Goal: Information Seeking & Learning: Find contact information

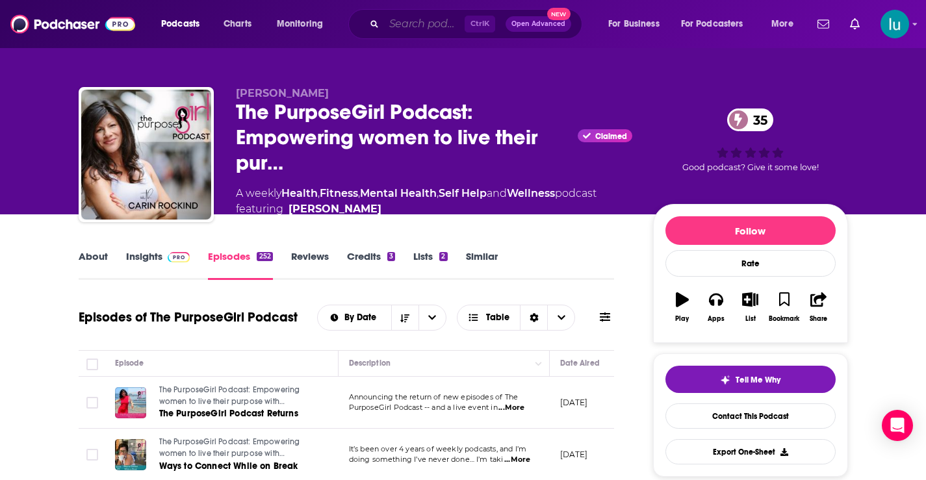
click at [412, 20] on input "Search podcasts, credits, & more..." at bounding box center [424, 24] width 81 height 21
click at [422, 24] on input "Search podcasts, credits, & more..." at bounding box center [424, 24] width 81 height 21
click at [423, 24] on input "Search podcasts, credits, & more..." at bounding box center [424, 24] width 81 height 21
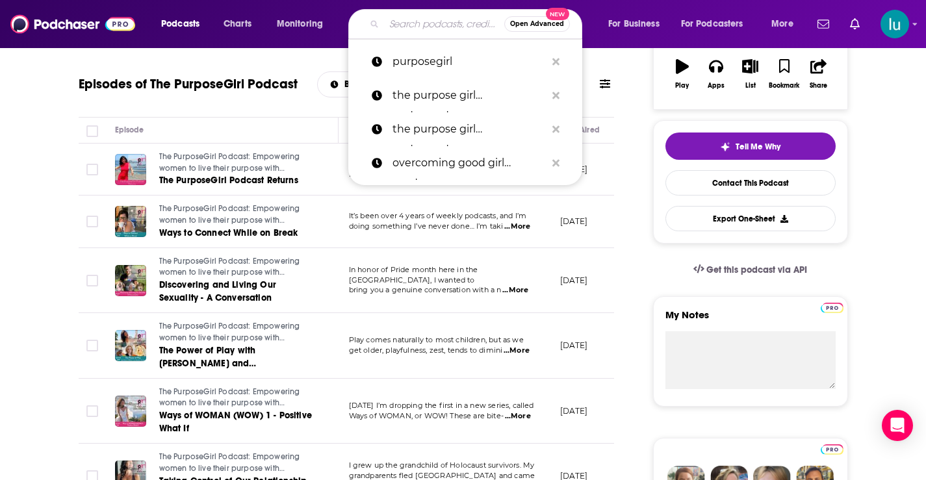
scroll to position [233, 0]
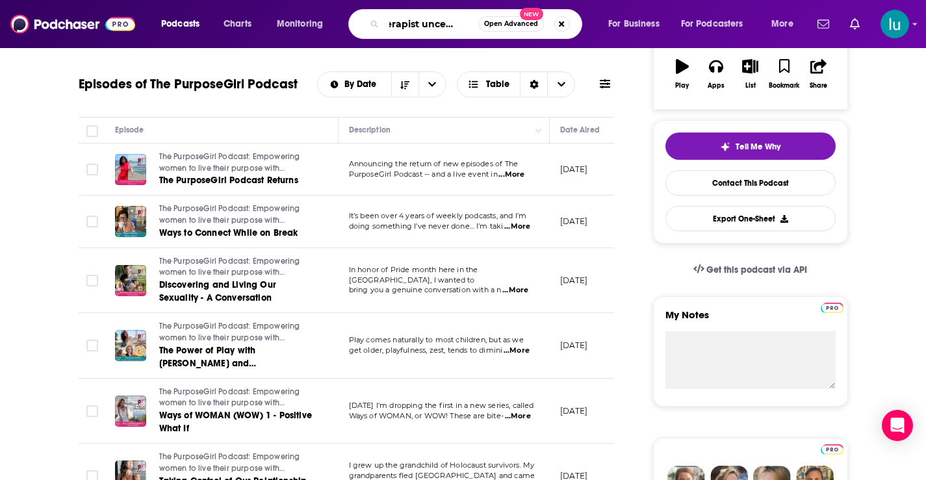
type input "therapist uncensored"
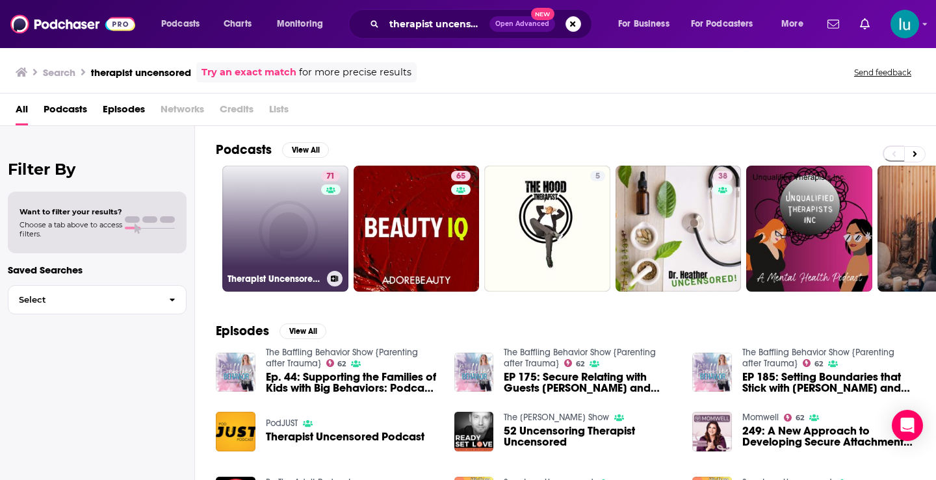
click at [289, 221] on link "71 Therapist Uncensored Podcast" at bounding box center [285, 229] width 126 height 126
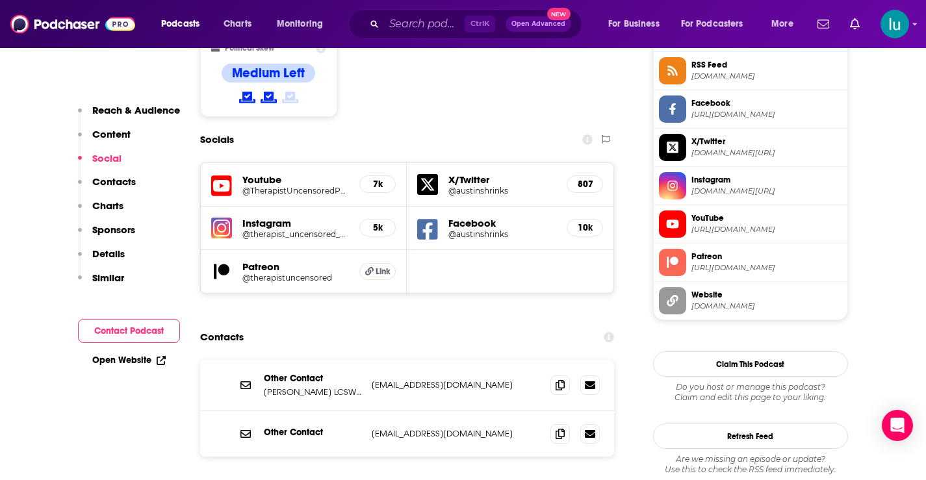
scroll to position [1101, 0]
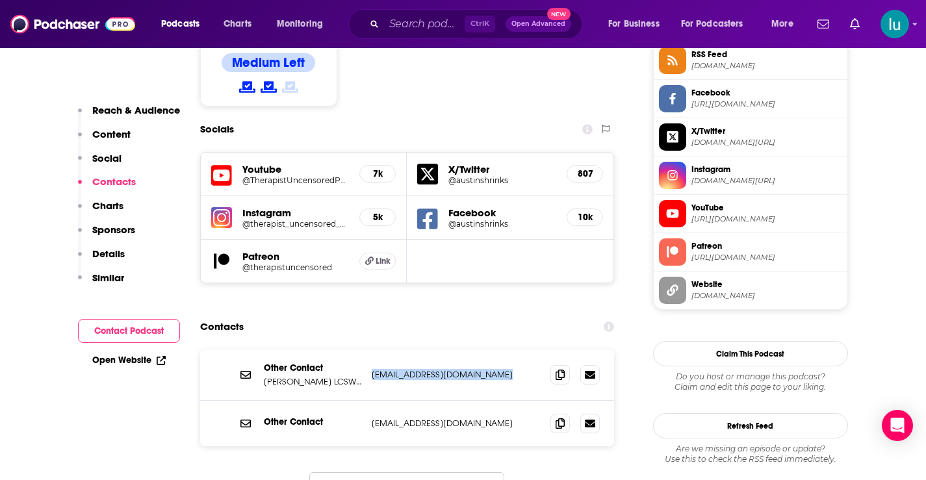
drag, startPoint x: 504, startPoint y: 298, endPoint x: 369, endPoint y: 298, distance: 135.2
click at [369, 350] on div "Other Contact [PERSON_NAME] LCSW, CGP & [PERSON_NAME] PhD [EMAIL_ADDRESS][DOMAI…" at bounding box center [407, 375] width 415 height 51
copy p "[EMAIL_ADDRESS][DOMAIN_NAME]"
drag, startPoint x: 499, startPoint y: 345, endPoint x: 369, endPoint y: 347, distance: 130.0
click at [369, 401] on div "Other Contact [EMAIL_ADDRESS][DOMAIN_NAME] [EMAIL_ADDRESS][DOMAIN_NAME]" at bounding box center [407, 424] width 415 height 46
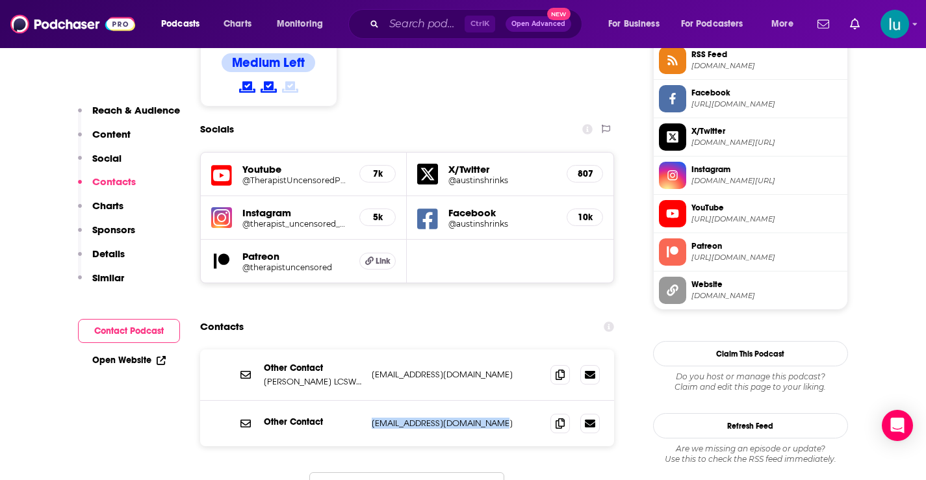
copy p "[EMAIL_ADDRESS][DOMAIN_NAME]"
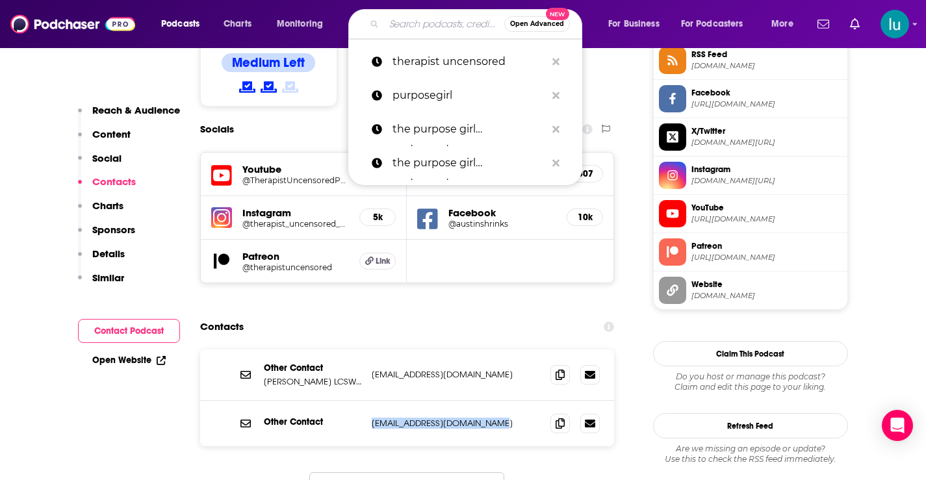
click at [405, 22] on input "Search podcasts, credits, & more..." at bounding box center [444, 24] width 120 height 21
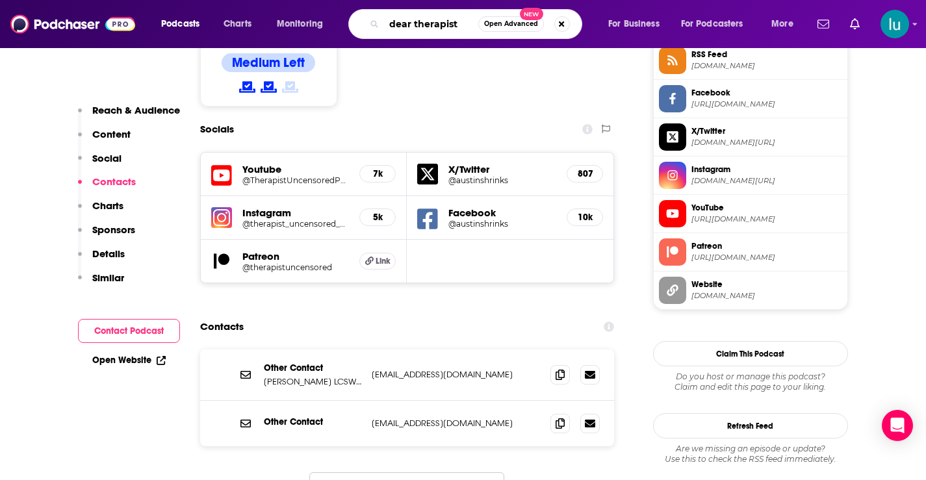
type input "dear therapists"
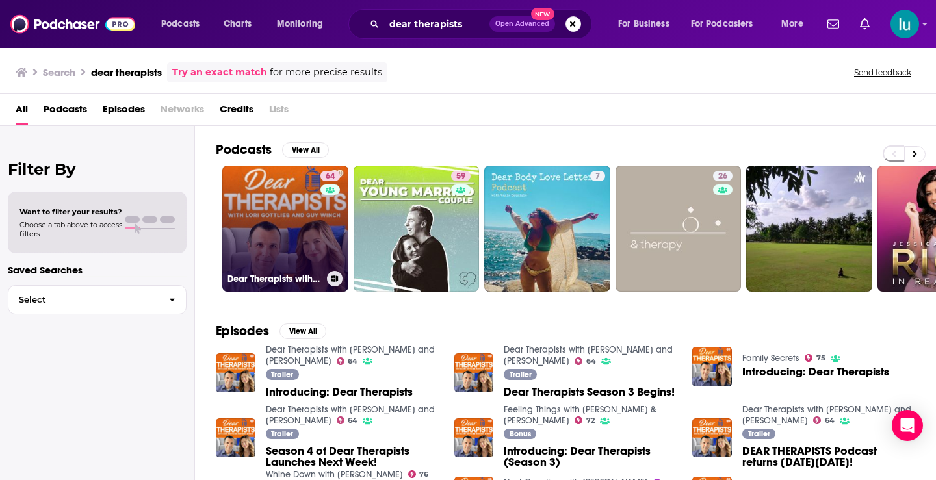
click at [265, 235] on link "64 Dear Therapists with [PERSON_NAME] and [PERSON_NAME]" at bounding box center [285, 229] width 126 height 126
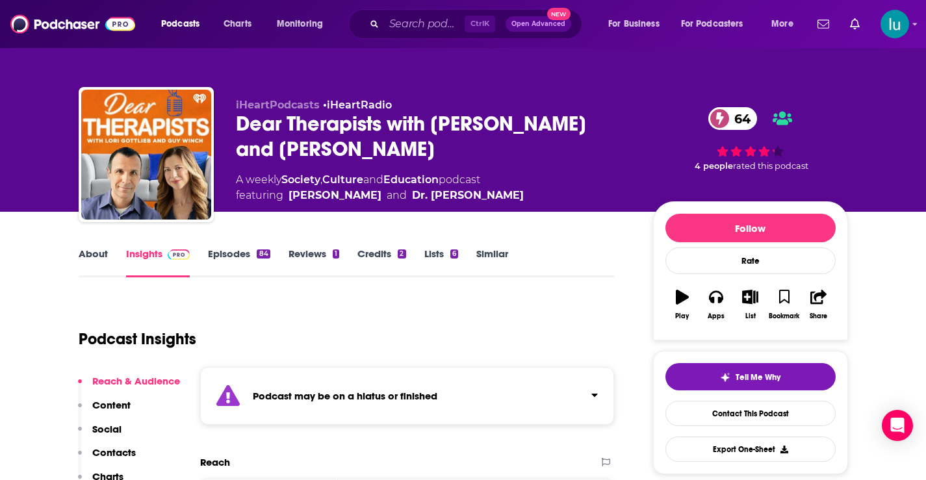
click at [226, 255] on link "Episodes 84" at bounding box center [239, 263] width 62 height 30
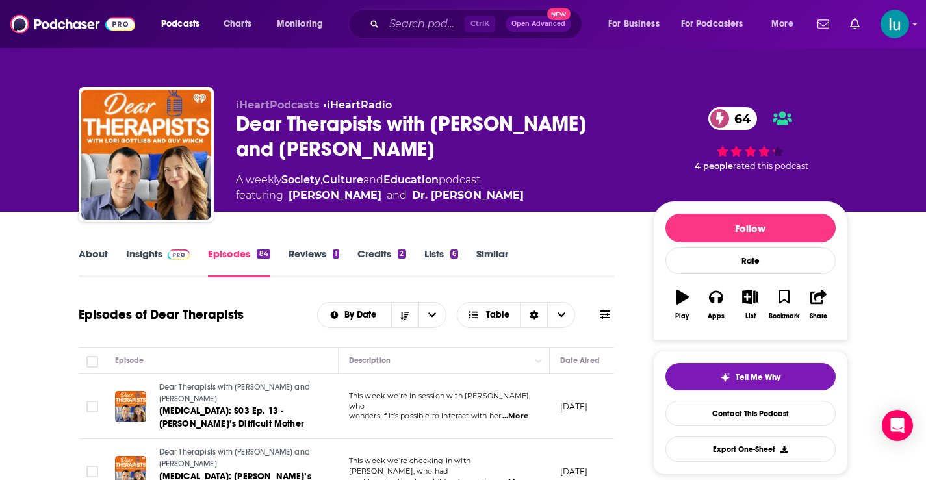
click at [147, 252] on link "Insights" at bounding box center [158, 263] width 64 height 30
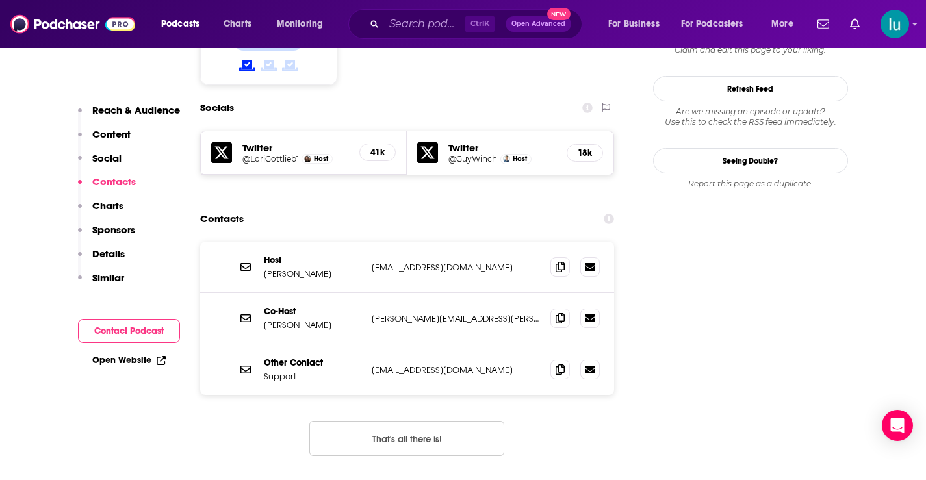
scroll to position [1241, 0]
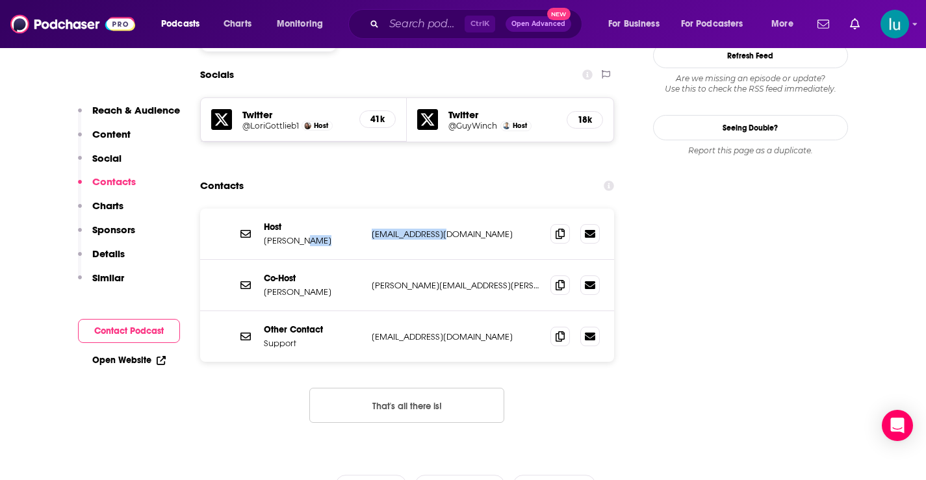
drag, startPoint x: 465, startPoint y: 174, endPoint x: 367, endPoint y: 173, distance: 98.8
click at [367, 209] on div "Host Guy Winch [EMAIL_ADDRESS][DOMAIN_NAME] [EMAIL_ADDRESS][DOMAIN_NAME]" at bounding box center [407, 234] width 415 height 51
copy p "[EMAIL_ADDRESS][DOMAIN_NAME]"
drag, startPoint x: 469, startPoint y: 216, endPoint x: 370, endPoint y: 216, distance: 98.8
click at [370, 260] on div "Co-Host [PERSON_NAME] [PERSON_NAME][EMAIL_ADDRESS][PERSON_NAME][DOMAIN_NAME] [P…" at bounding box center [407, 285] width 415 height 51
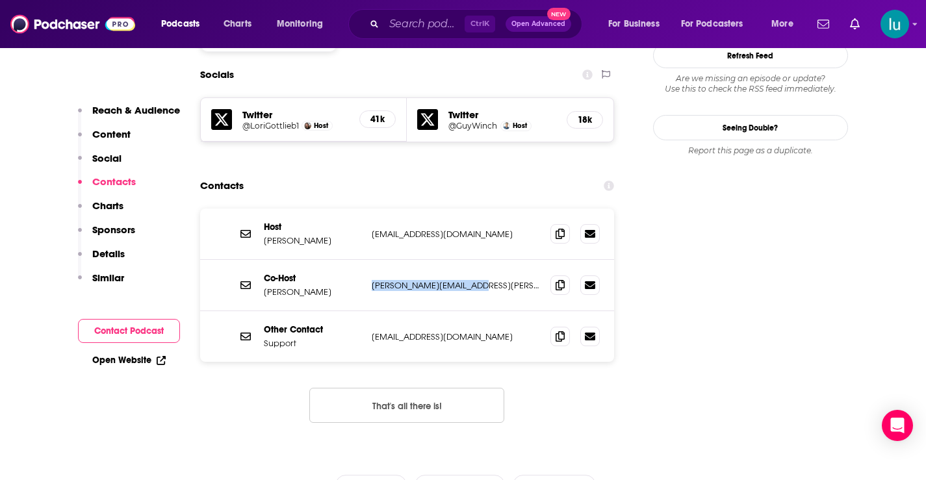
copy p "[PERSON_NAME][EMAIL_ADDRESS][PERSON_NAME][DOMAIN_NAME]"
click at [435, 16] on input "Search podcasts, credits, & more..." at bounding box center [424, 24] width 81 height 21
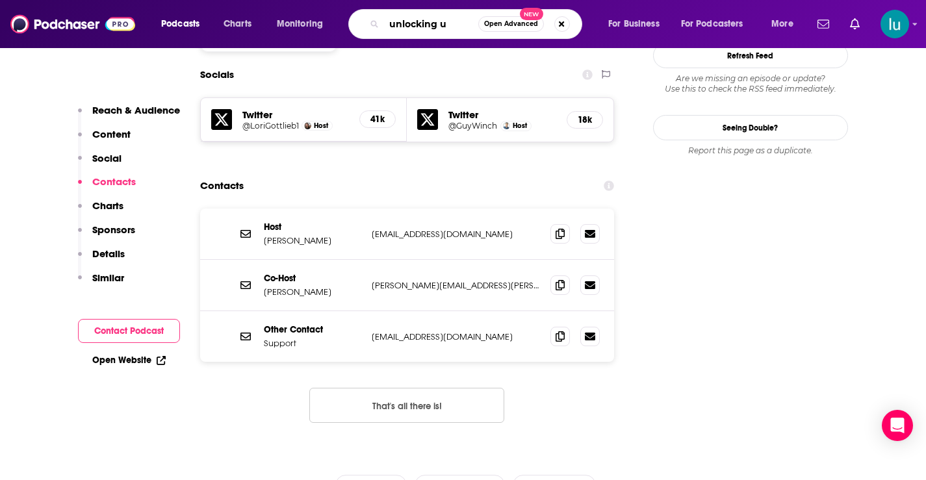
type input "unlocking us"
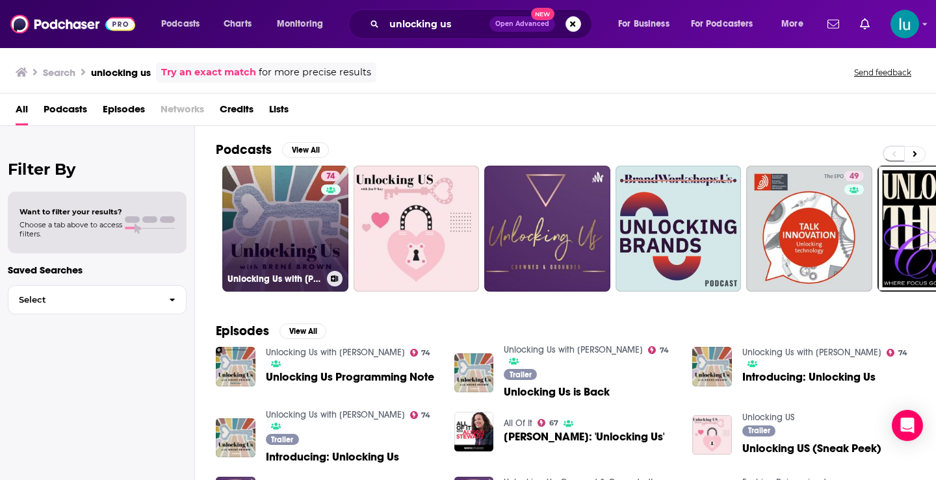
click at [276, 216] on link "74 Unlocking Us with [PERSON_NAME]" at bounding box center [285, 229] width 126 height 126
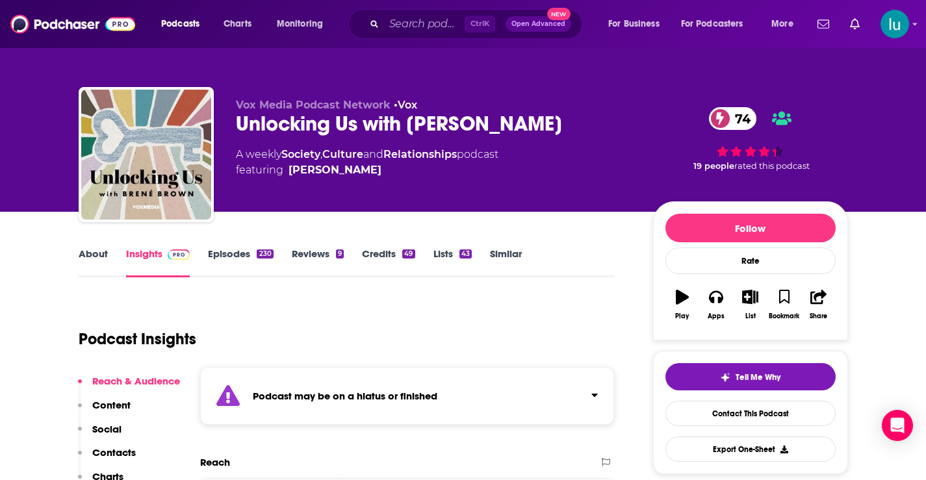
click at [227, 255] on link "Episodes 230" at bounding box center [240, 263] width 65 height 30
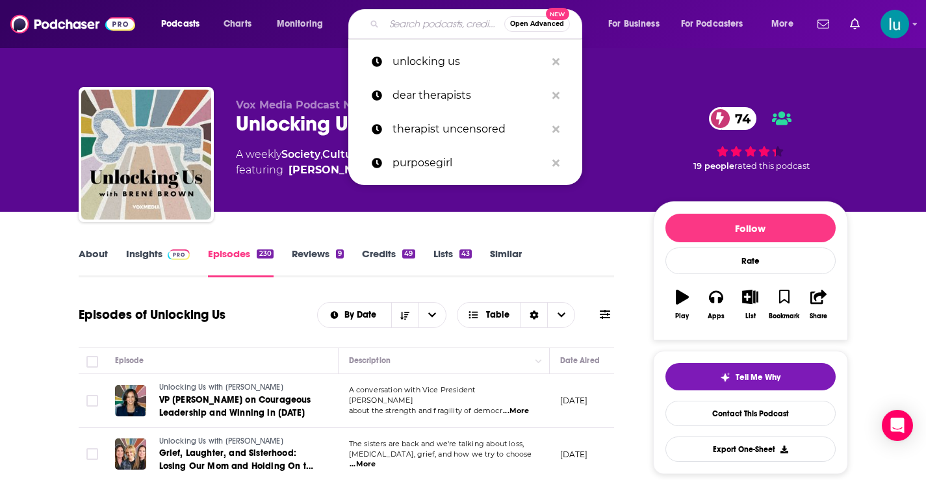
click at [418, 22] on input "Search podcasts, credits, & more..." at bounding box center [444, 24] width 120 height 21
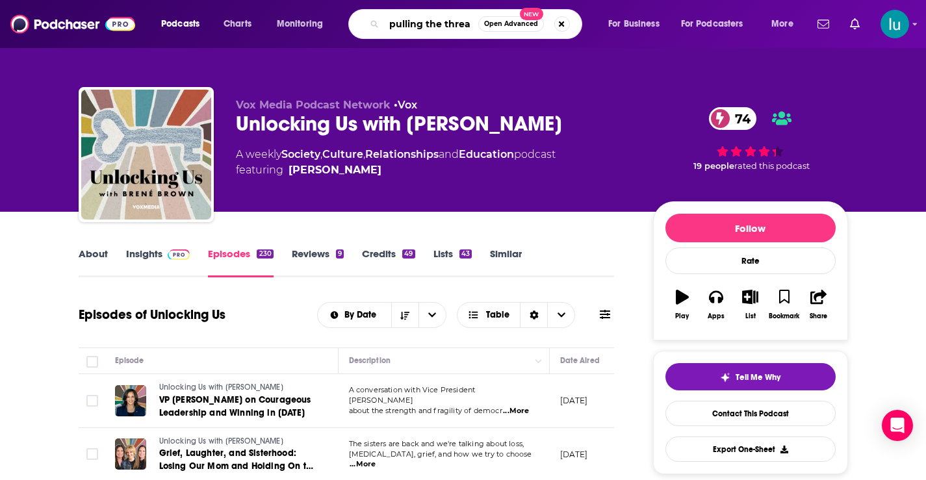
type input "pulling the thread"
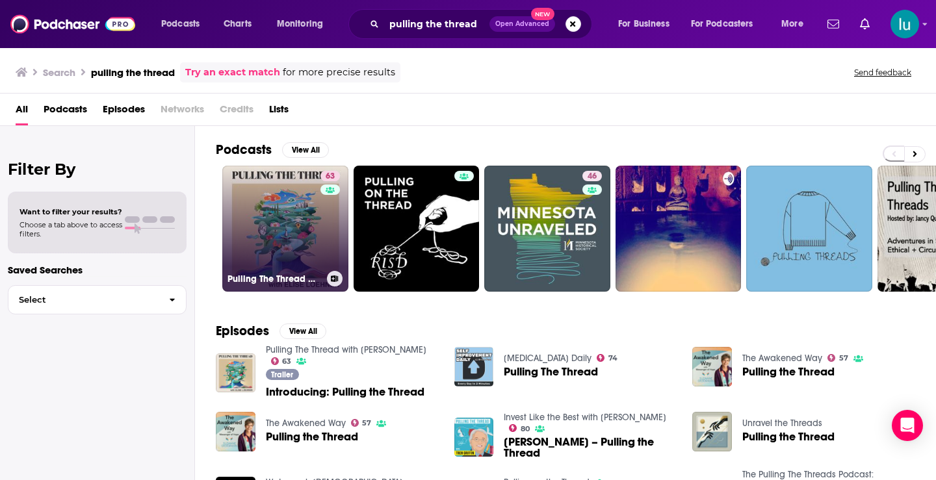
click at [306, 234] on link "63 Pulling The Thread with [PERSON_NAME]" at bounding box center [285, 229] width 126 height 126
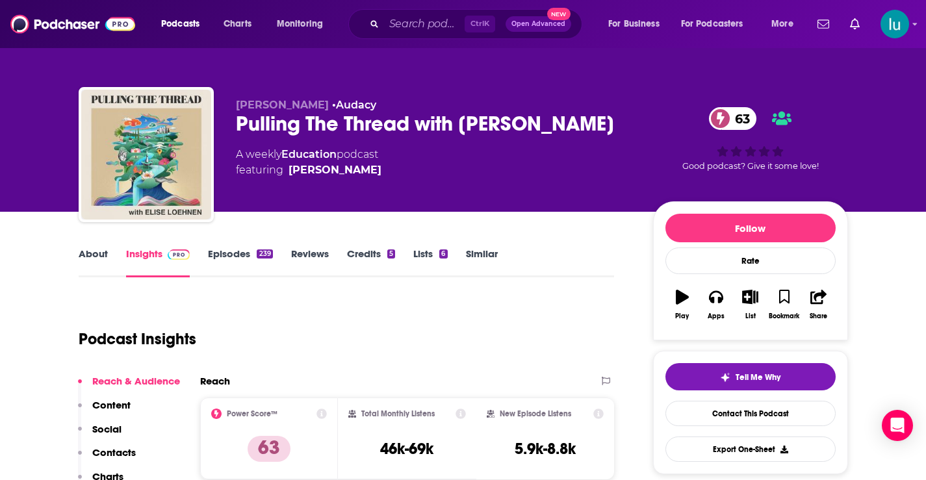
click at [107, 255] on link "About" at bounding box center [93, 263] width 29 height 30
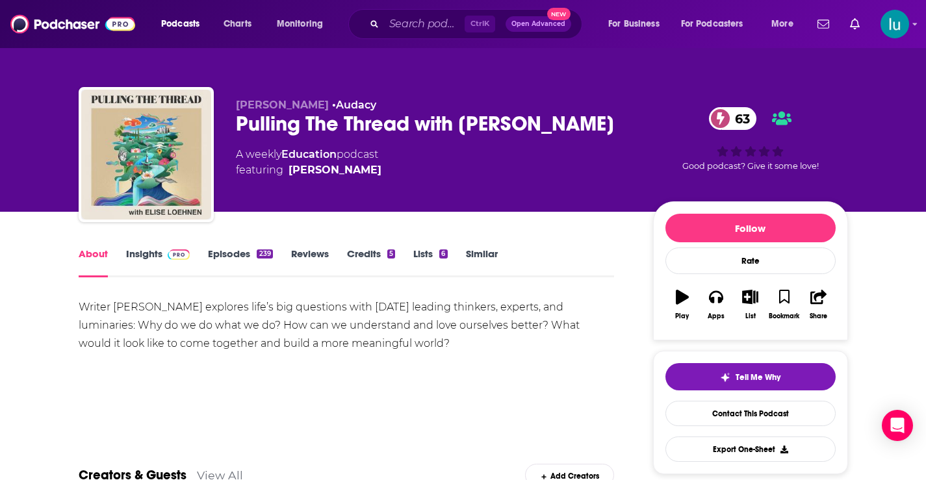
click at [148, 253] on link "Insights" at bounding box center [158, 263] width 64 height 30
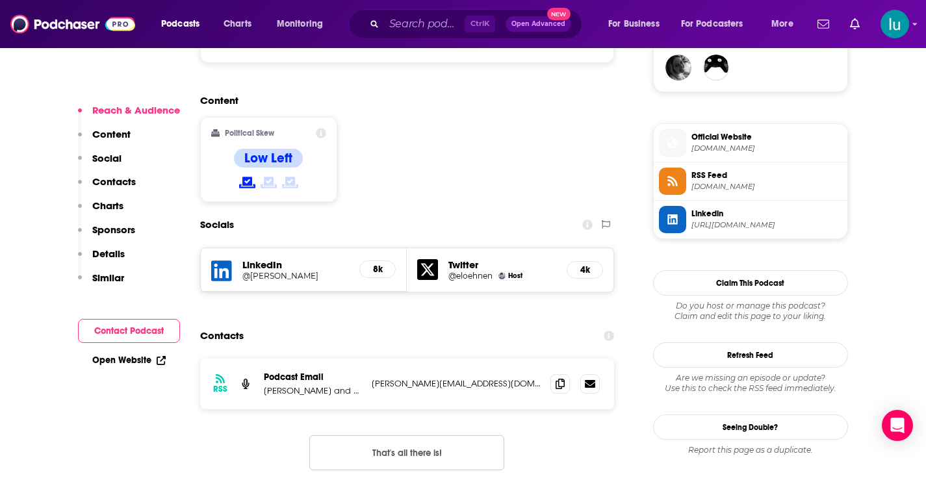
scroll to position [1120, 0]
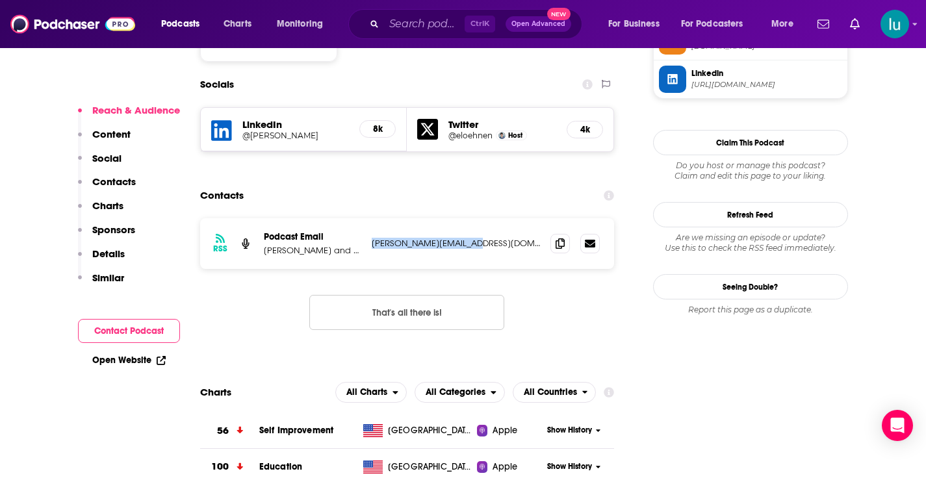
drag, startPoint x: 478, startPoint y: 176, endPoint x: 368, endPoint y: 179, distance: 109.9
click at [368, 218] on div "RSS Podcast Email [PERSON_NAME] and Cadence13 [EMAIL_ADDRESS][DOMAIN_NAME] [PER…" at bounding box center [407, 243] width 415 height 51
copy p "[PERSON_NAME][EMAIL_ADDRESS][DOMAIN_NAME]"
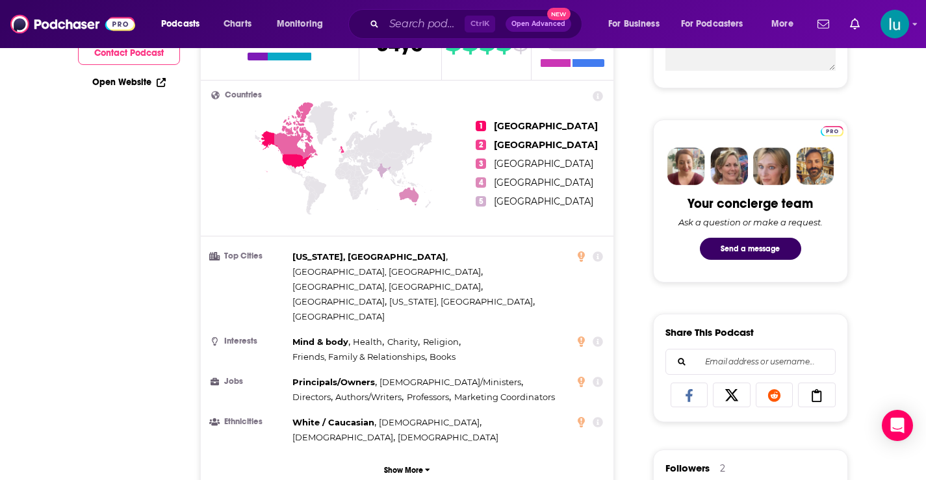
scroll to position [152, 0]
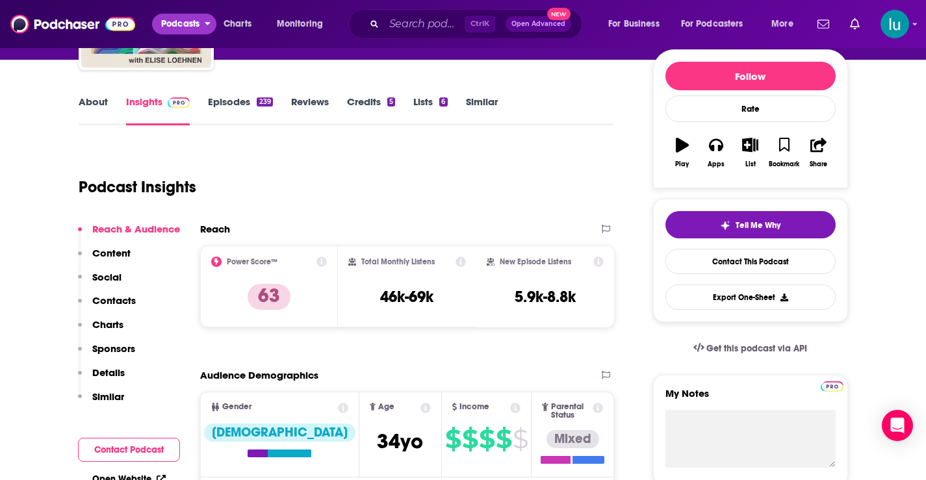
click at [189, 20] on span "Podcasts" at bounding box center [180, 24] width 38 height 18
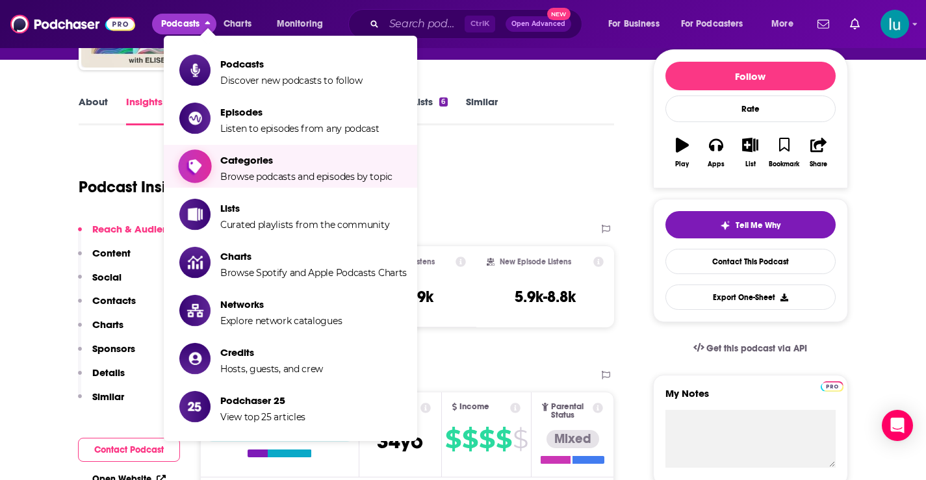
click at [230, 171] on span "Browse podcasts and episodes by topic" at bounding box center [306, 177] width 172 height 12
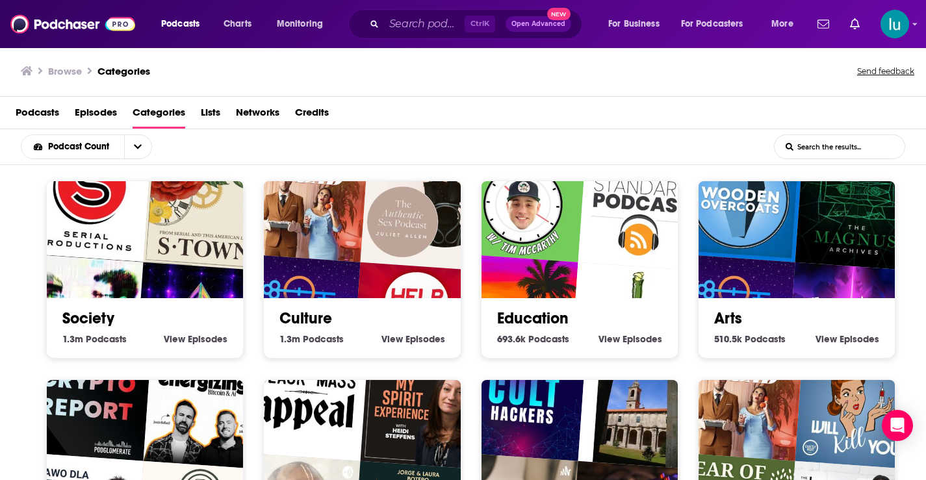
scroll to position [3, 0]
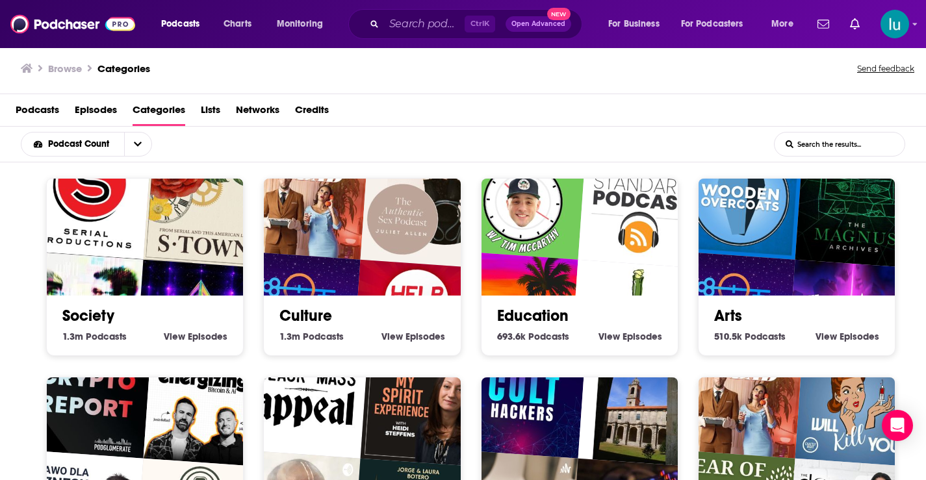
click at [55, 344] on div "Society 1.3m Society Podcasts View Society Episodes" at bounding box center [145, 267] width 198 height 178
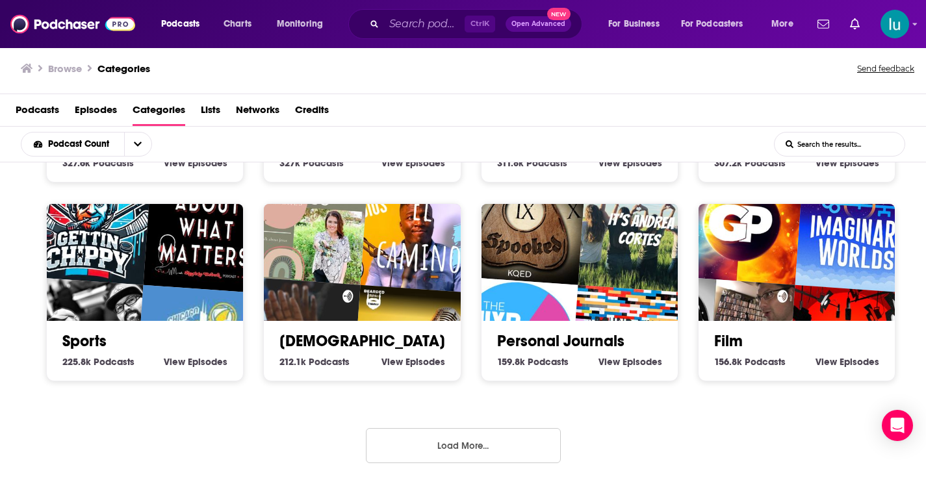
scroll to position [576, 0]
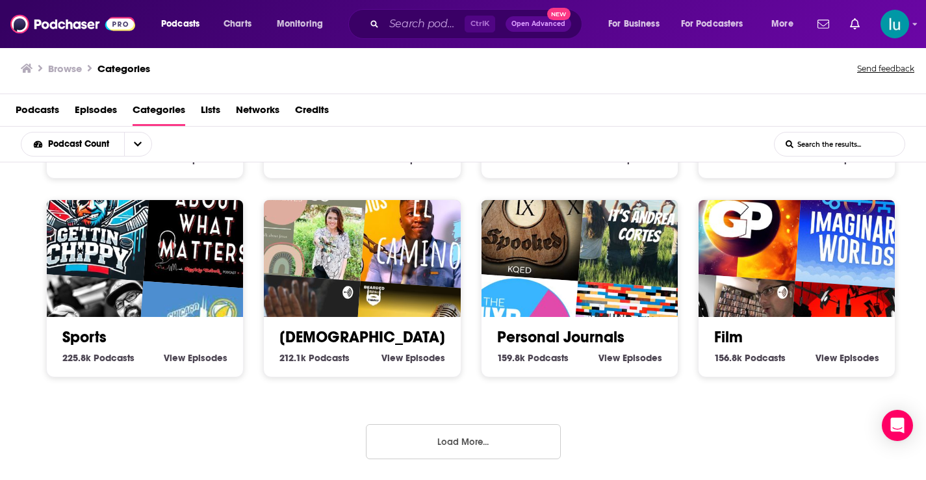
click at [458, 437] on button "Load More..." at bounding box center [463, 441] width 195 height 35
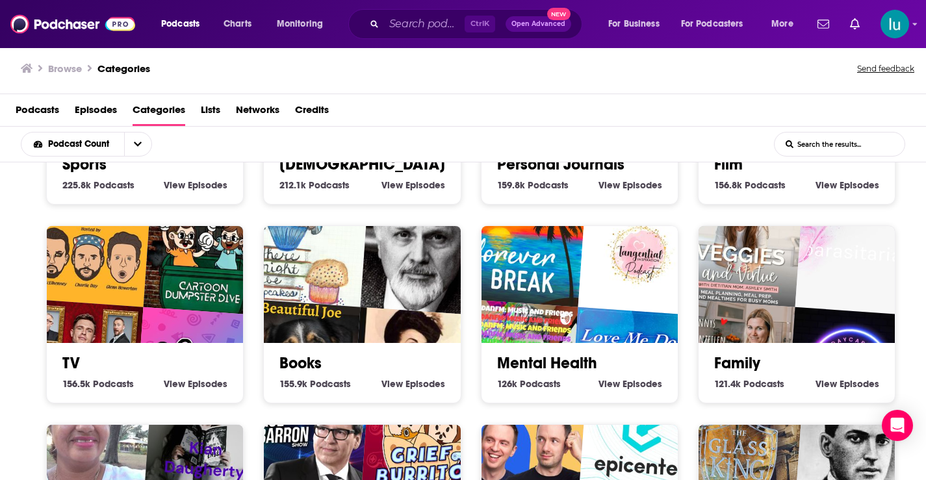
scroll to position [758, 0]
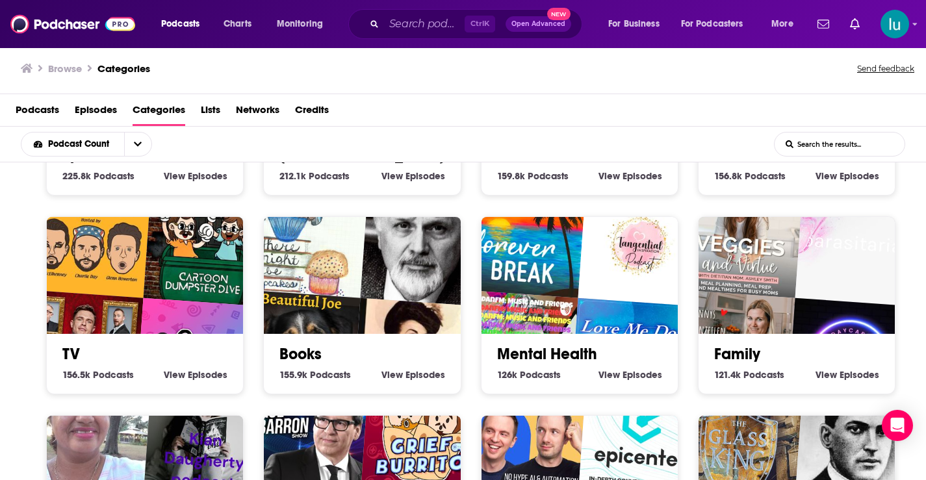
click at [806, 291] on img "parasitarias" at bounding box center [858, 244] width 126 height 126
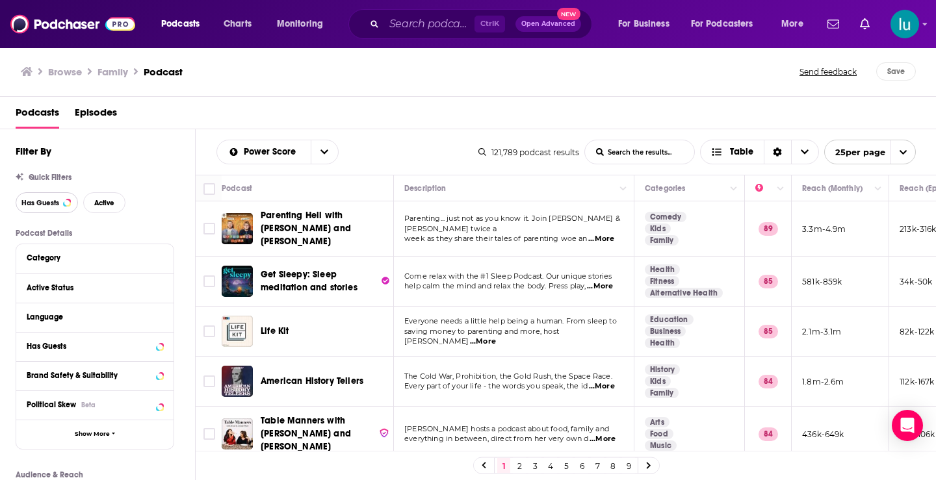
click at [34, 203] on span "Has Guests" at bounding box center [40, 203] width 38 height 7
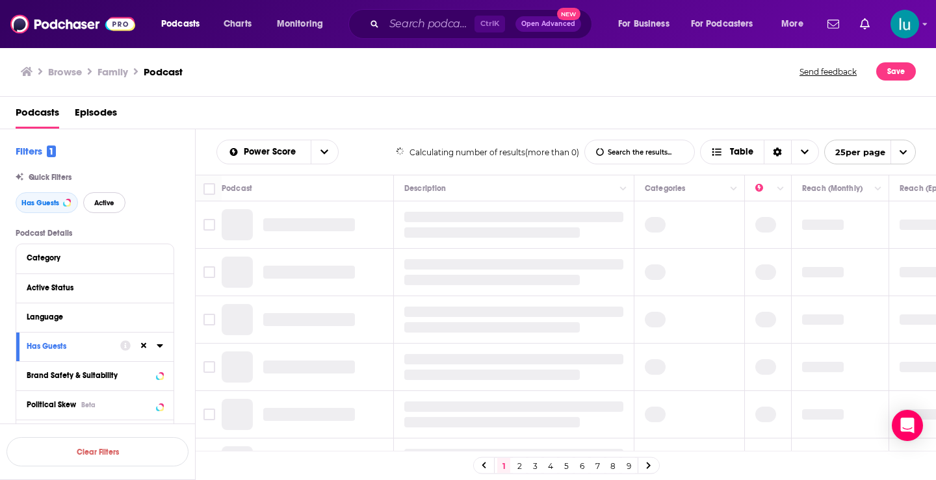
click at [111, 197] on button "Active" at bounding box center [104, 202] width 42 height 21
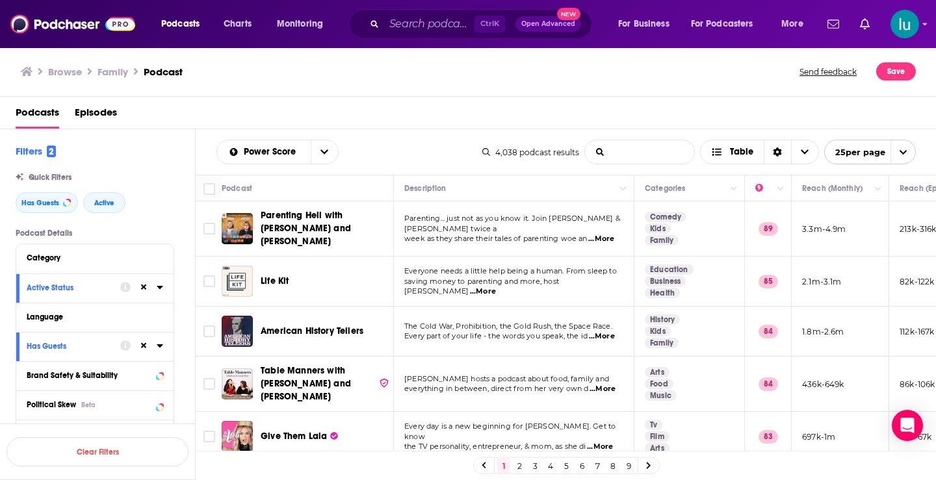
click at [606, 148] on input "List Search Input" at bounding box center [639, 151] width 109 height 23
type input ""dusfunction"
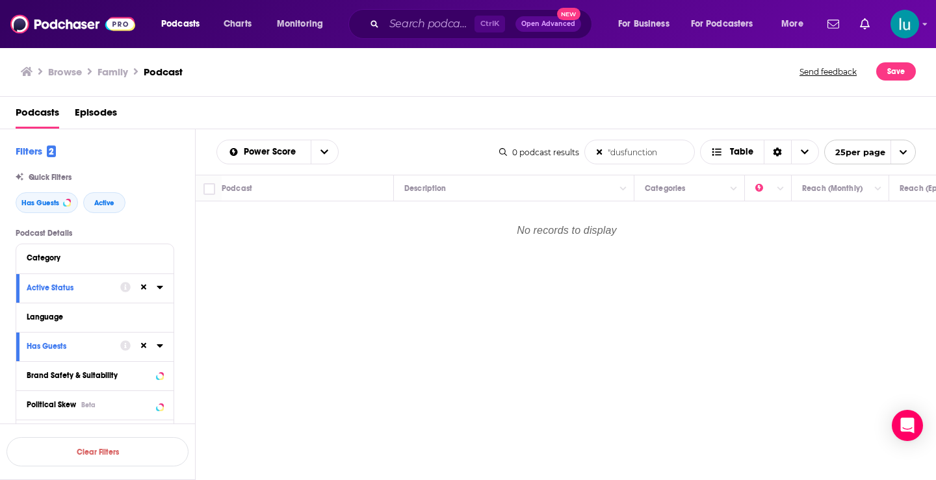
drag, startPoint x: 659, startPoint y: 152, endPoint x: 588, endPoint y: 151, distance: 71.5
click at [588, 151] on input ""dusfunction" at bounding box center [639, 151] width 109 height 23
type input """
click at [432, 25] on input "Search podcasts, credits, & more..." at bounding box center [429, 24] width 90 height 21
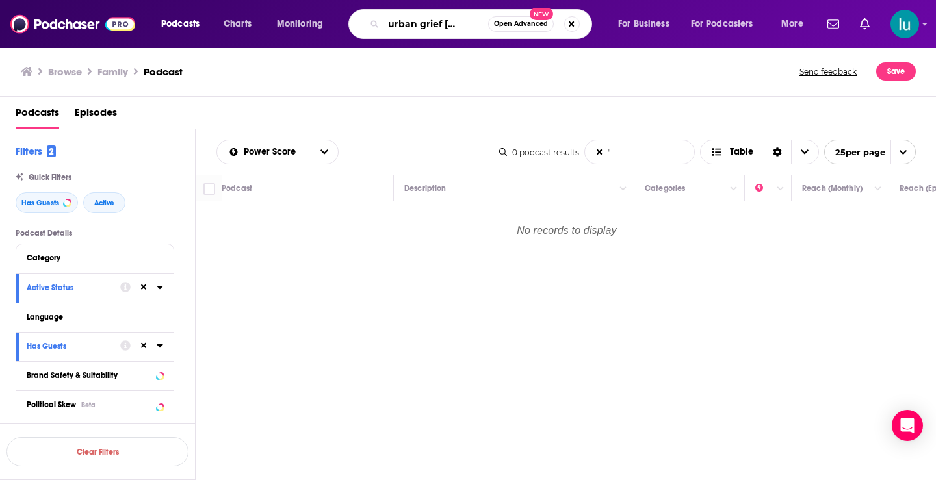
scroll to position [0, 25]
type input "the urban grief [DEMOGRAPHIC_DATA]"
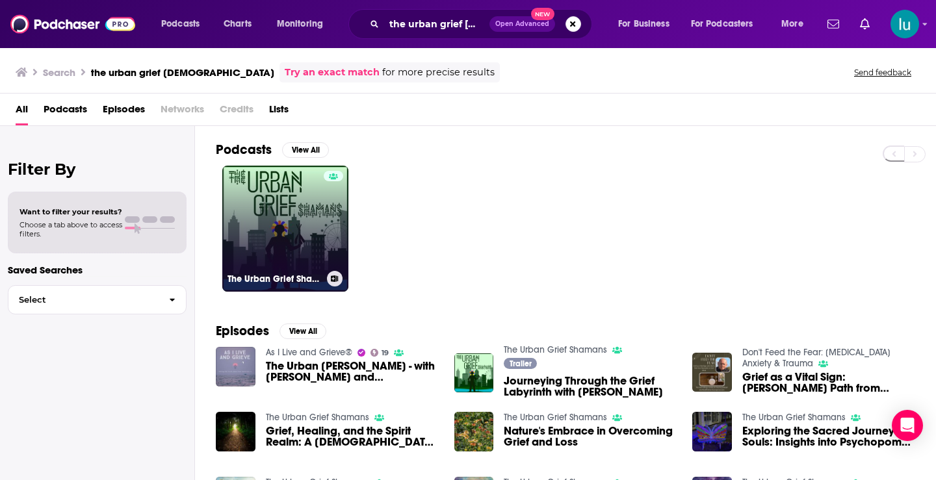
click at [304, 223] on link "The Urban Grief Shamans" at bounding box center [285, 229] width 126 height 126
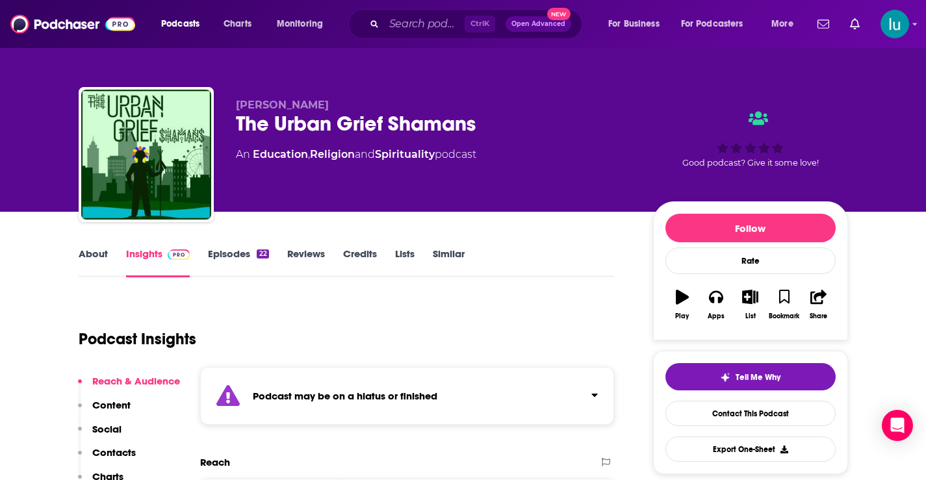
click at [93, 254] on link "About" at bounding box center [93, 263] width 29 height 30
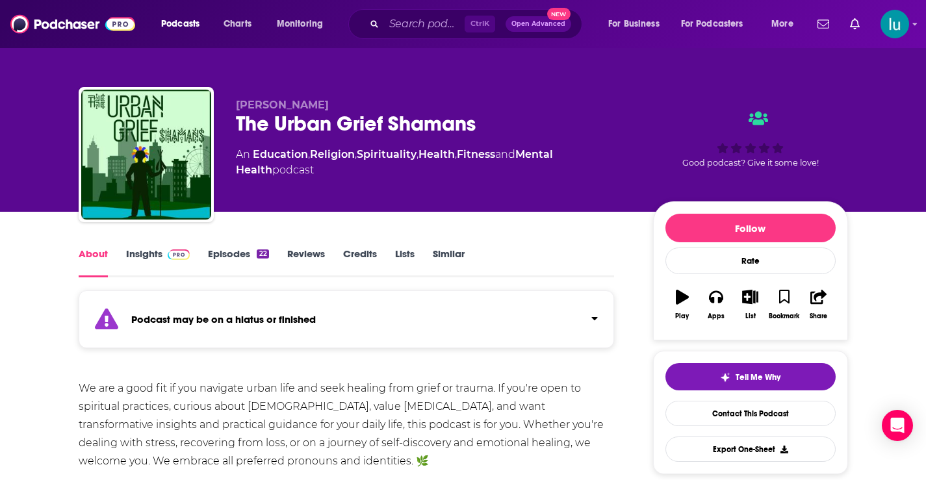
click at [148, 249] on link "Insights" at bounding box center [158, 263] width 64 height 30
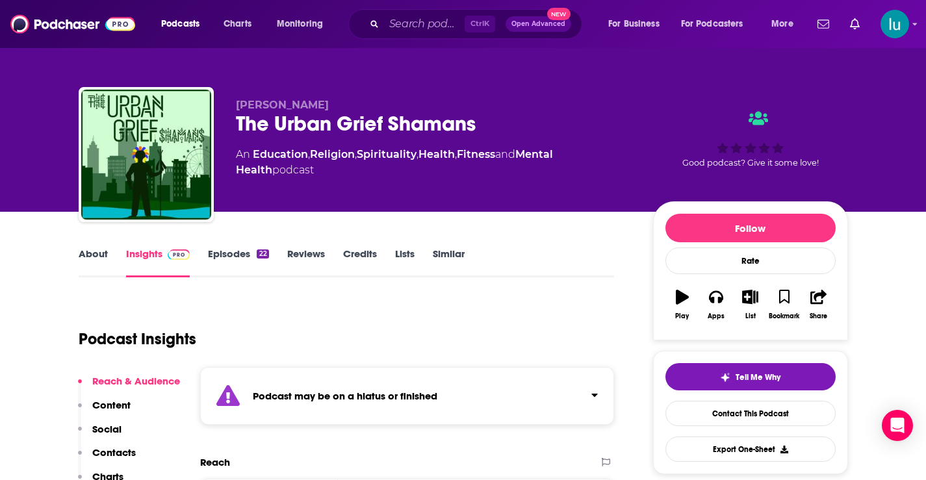
click at [228, 253] on link "Episodes 22" at bounding box center [238, 263] width 60 height 30
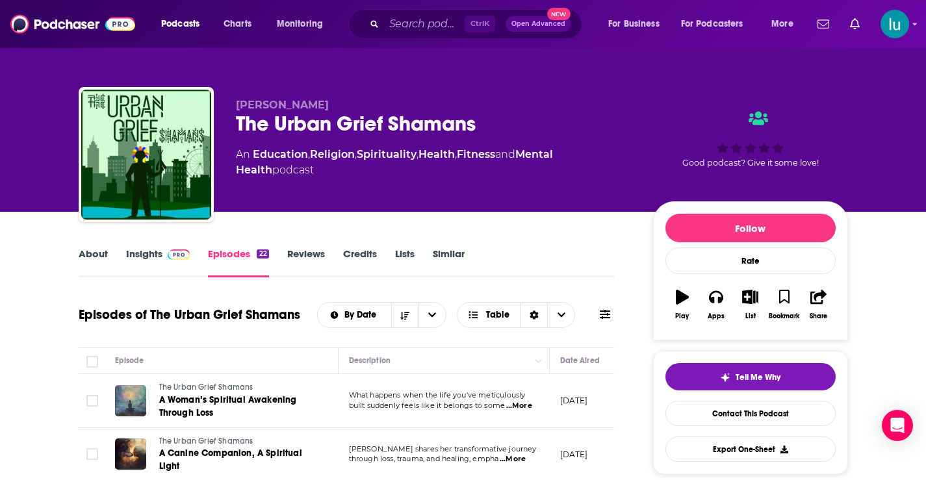
click at [135, 252] on link "Insights" at bounding box center [158, 263] width 64 height 30
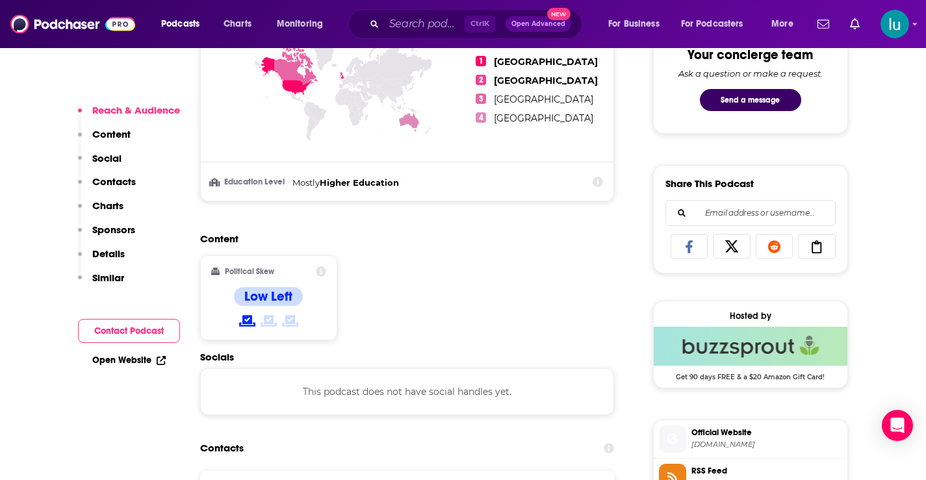
scroll to position [959, 0]
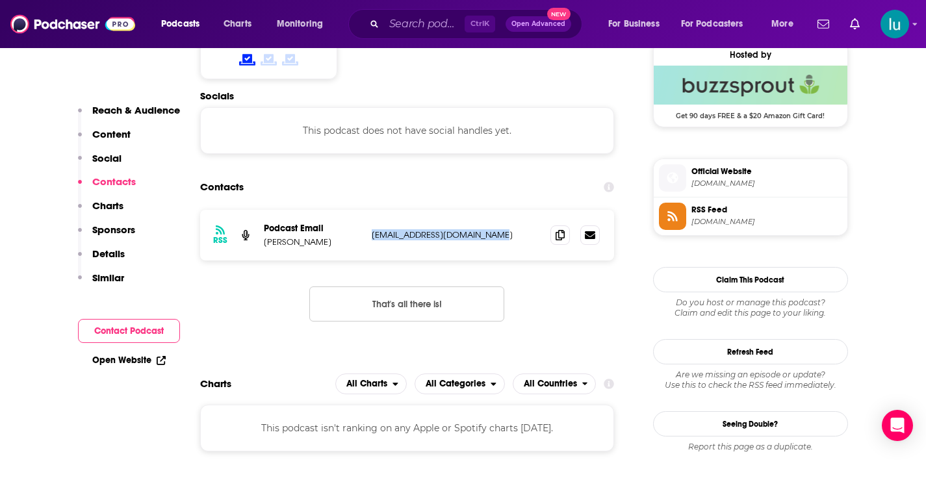
drag, startPoint x: 506, startPoint y: 235, endPoint x: 371, endPoint y: 234, distance: 135.9
click at [371, 234] on div "RSS Podcast Email [PERSON_NAME] [EMAIL_ADDRESS][DOMAIN_NAME] [EMAIL_ADDRESS][DO…" at bounding box center [407, 235] width 415 height 51
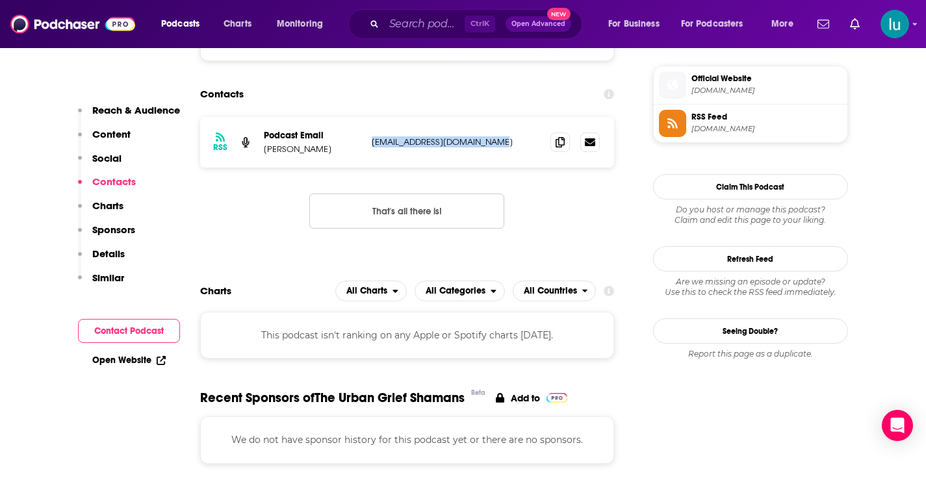
scroll to position [1062, 0]
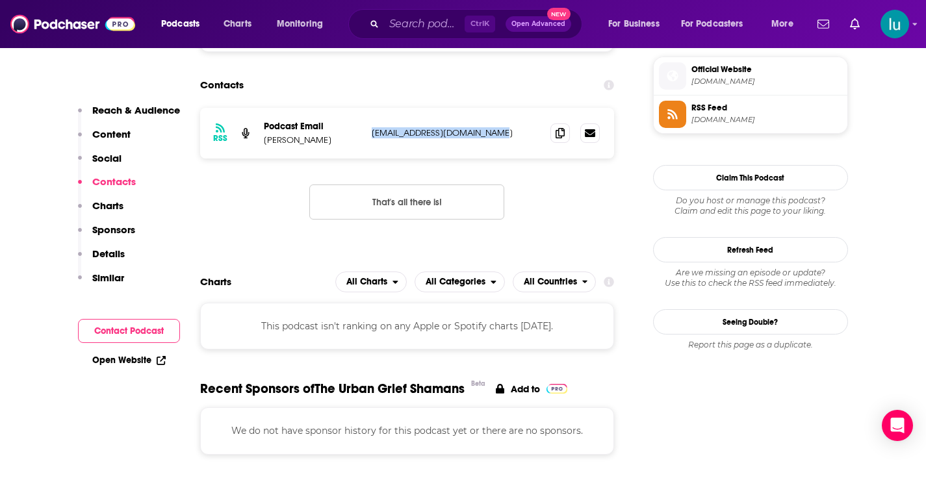
copy p "[EMAIL_ADDRESS][DOMAIN_NAME]"
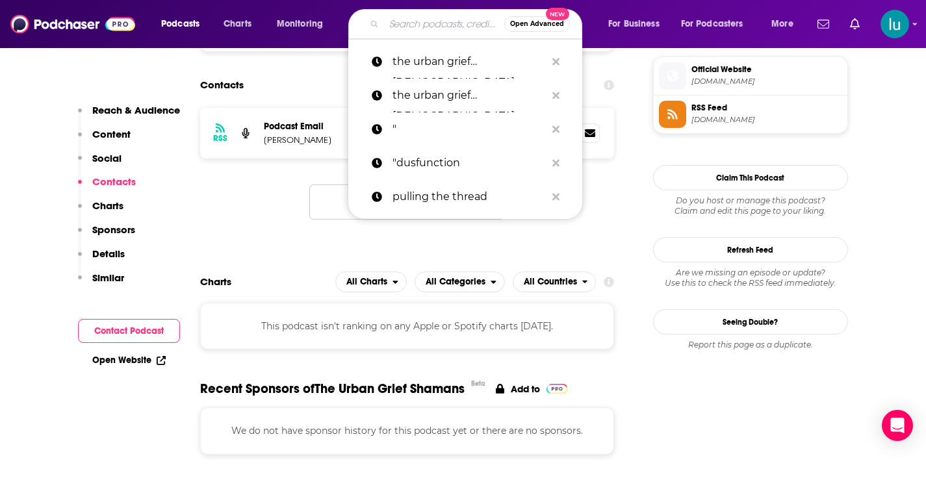
click at [435, 25] on input "Search podcasts, credits, & more..." at bounding box center [444, 24] width 120 height 21
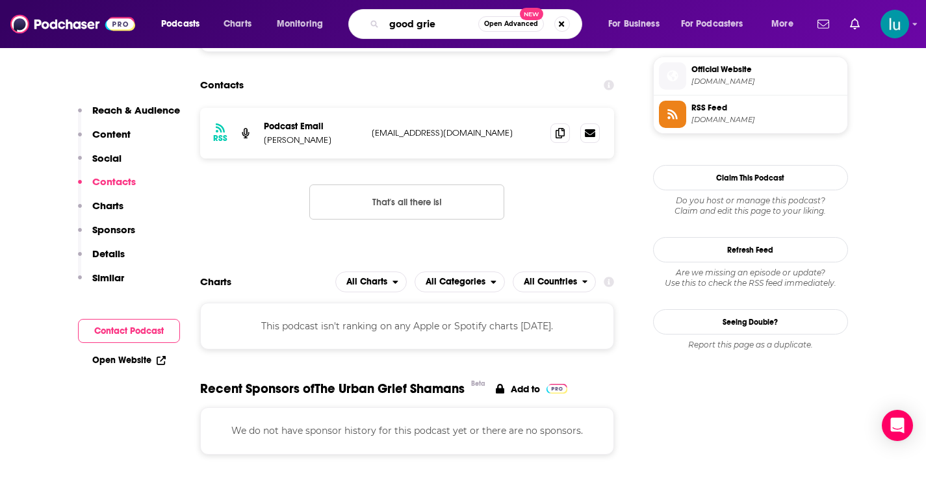
type input "good grief"
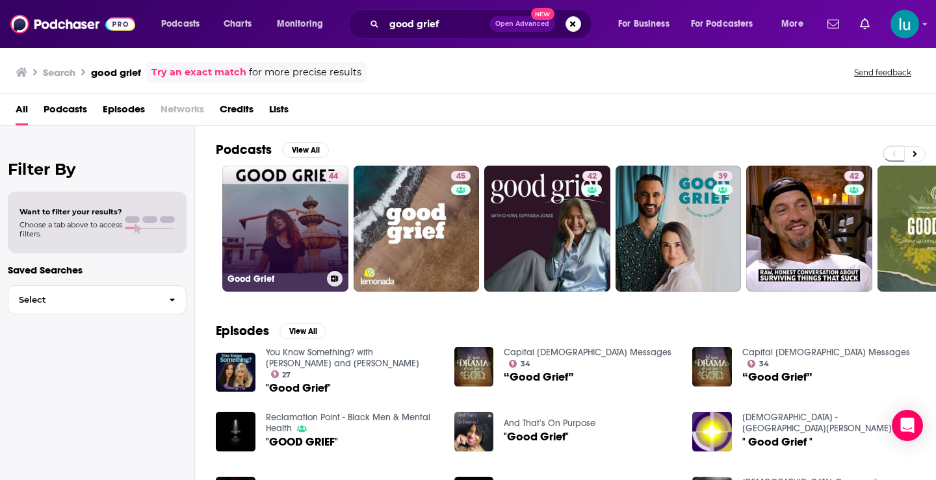
click at [273, 213] on link "44 Good Grief" at bounding box center [285, 229] width 126 height 126
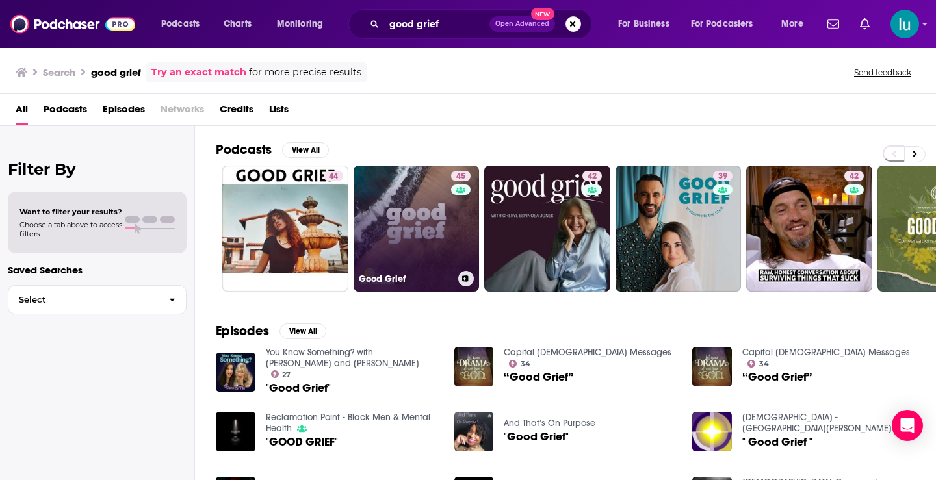
click at [414, 244] on link "45 Good Grief" at bounding box center [417, 229] width 126 height 126
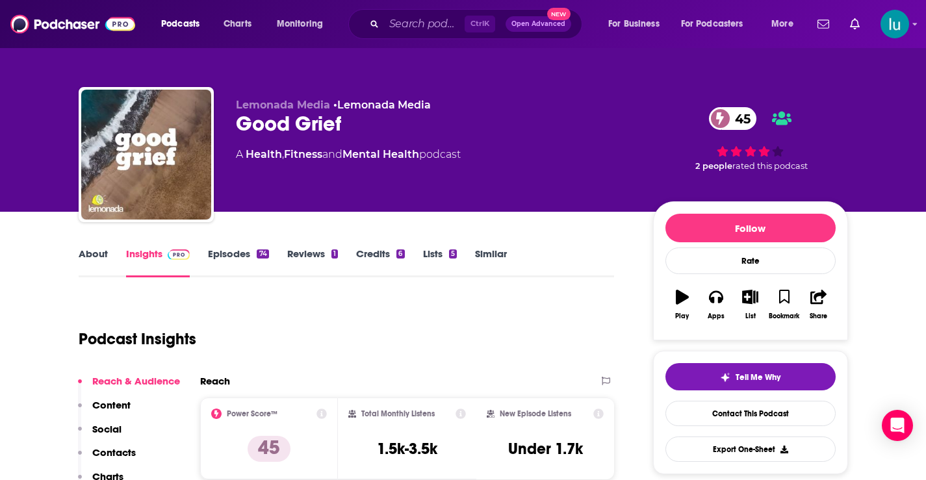
click at [91, 252] on link "About" at bounding box center [93, 263] width 29 height 30
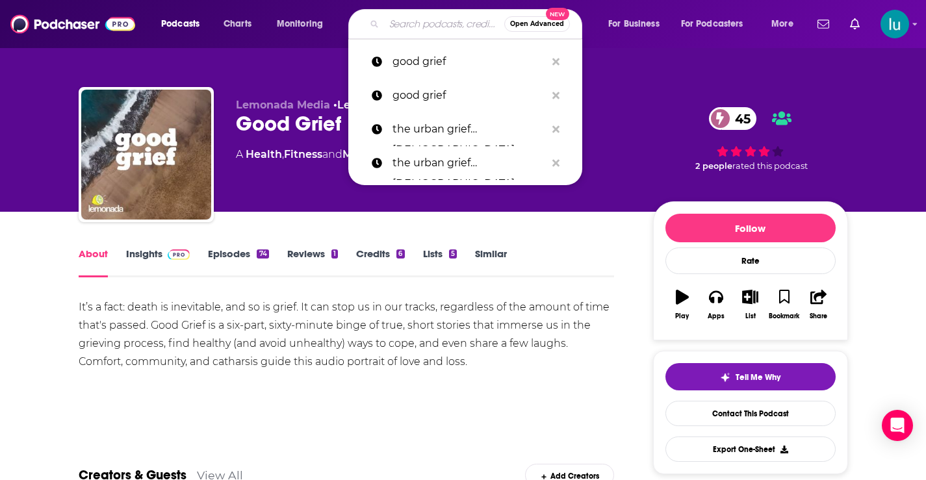
click at [442, 22] on input "Search podcasts, credits, & more..." at bounding box center [444, 24] width 120 height 21
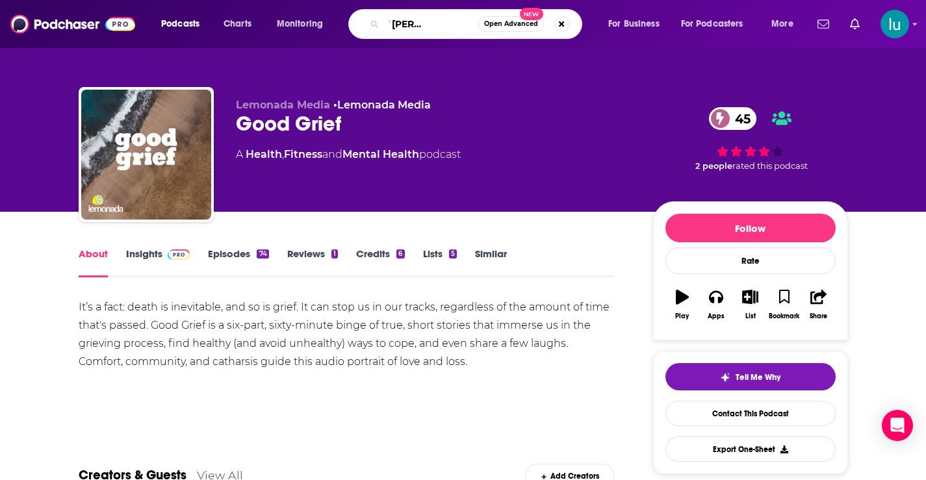
type input "good grief [PERSON_NAME]"
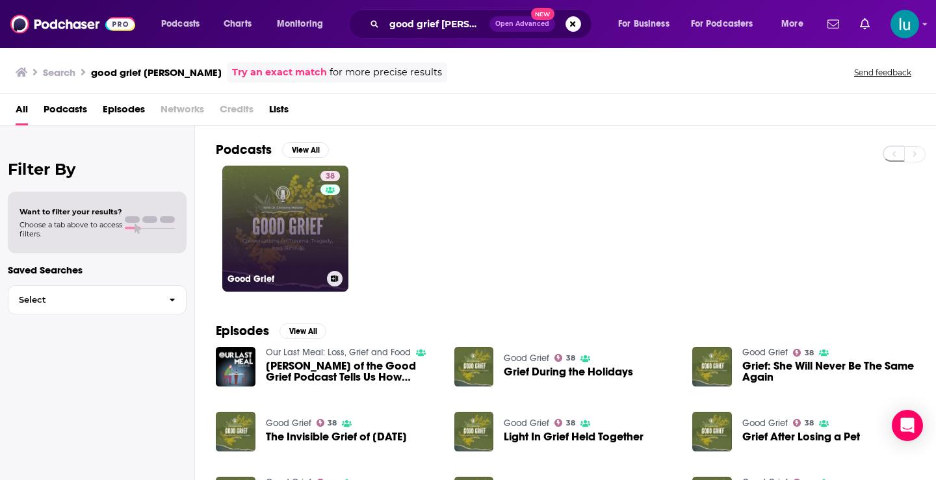
click at [283, 238] on link "38 Good Grief" at bounding box center [285, 229] width 126 height 126
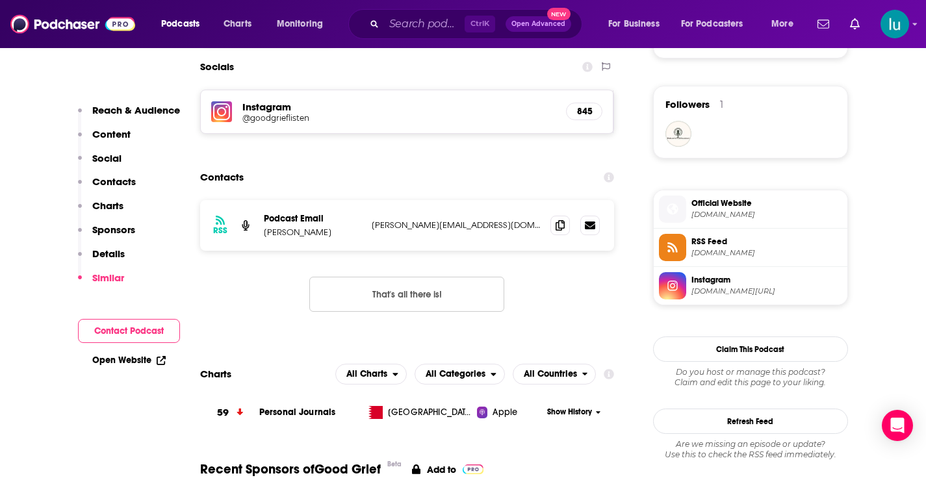
scroll to position [904, 0]
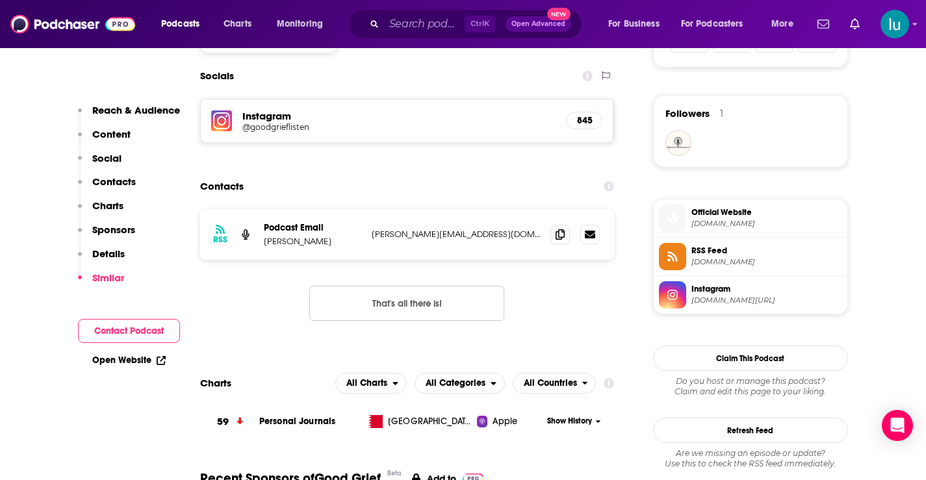
drag, startPoint x: 515, startPoint y: 235, endPoint x: 386, endPoint y: 242, distance: 128.9
click at [365, 240] on div "RSS Podcast Email [PERSON_NAME] [PERSON_NAME][EMAIL_ADDRESS][DOMAIN_NAME] [PERS…" at bounding box center [407, 234] width 415 height 51
copy div "[PERSON_NAME][EMAIL_ADDRESS][DOMAIN_NAME]"
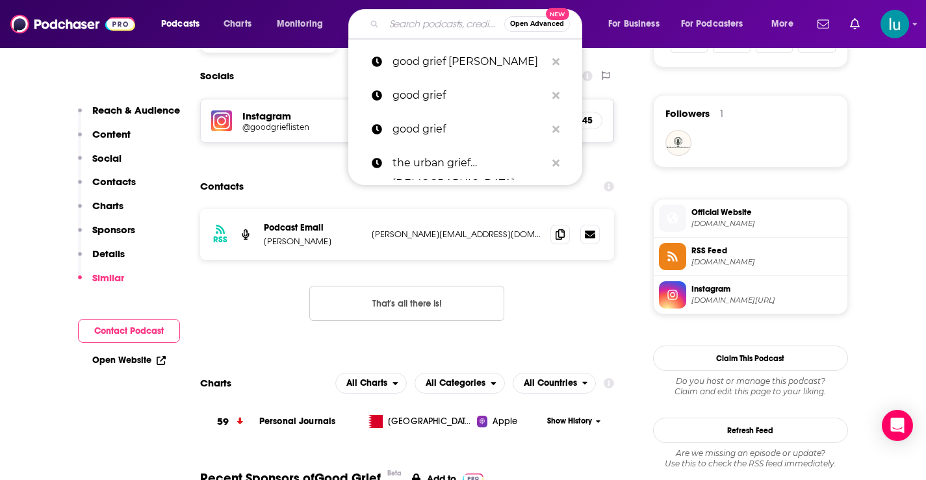
click at [408, 22] on input "Search podcasts, credits, & more..." at bounding box center [444, 24] width 120 height 21
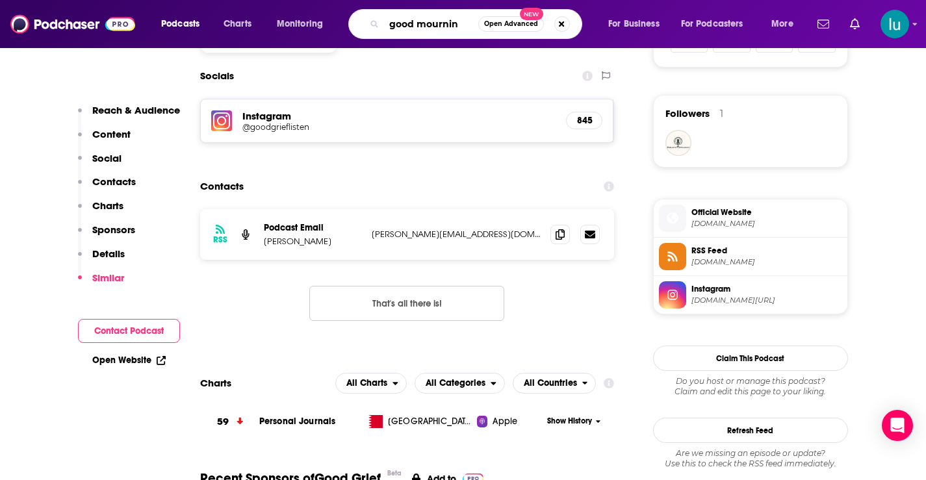
type input "good mourning"
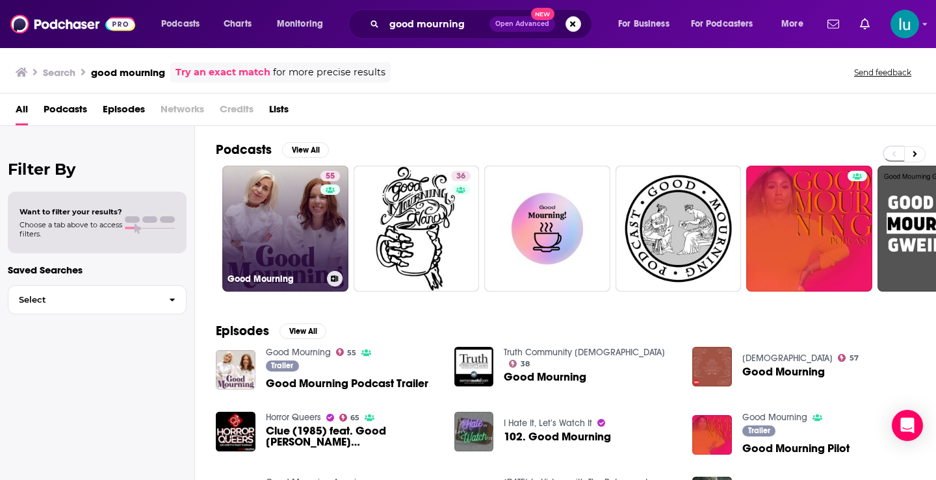
click at [283, 219] on link "55 Good Mourning" at bounding box center [285, 229] width 126 height 126
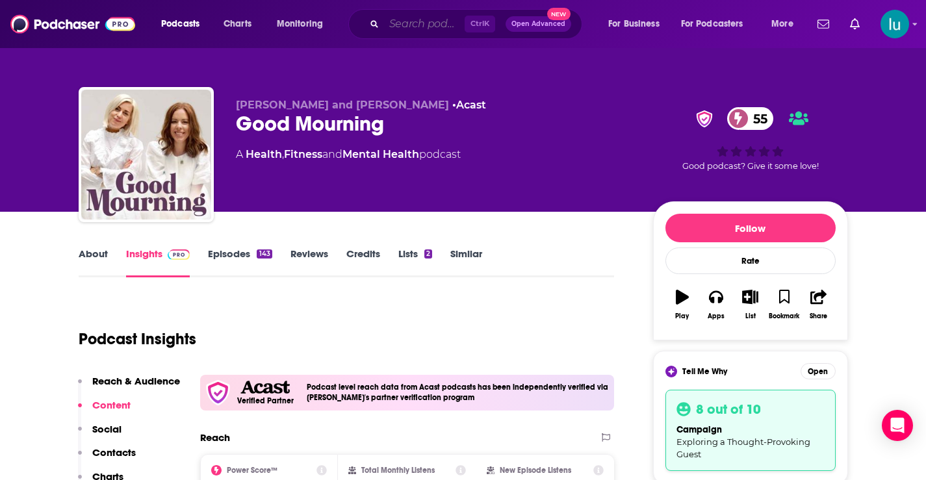
click at [406, 25] on input "Search podcasts, credits, & more..." at bounding box center [424, 24] width 81 height 21
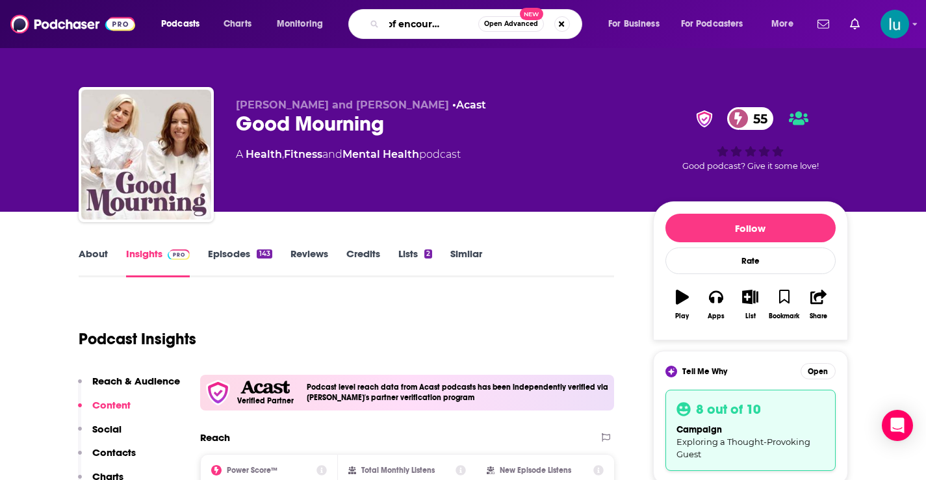
type input "dose of encouragement"
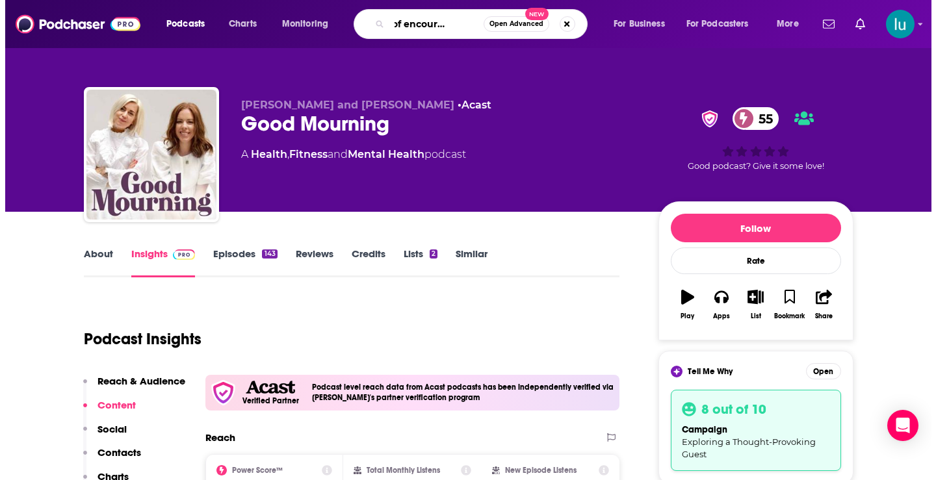
scroll to position [0, 32]
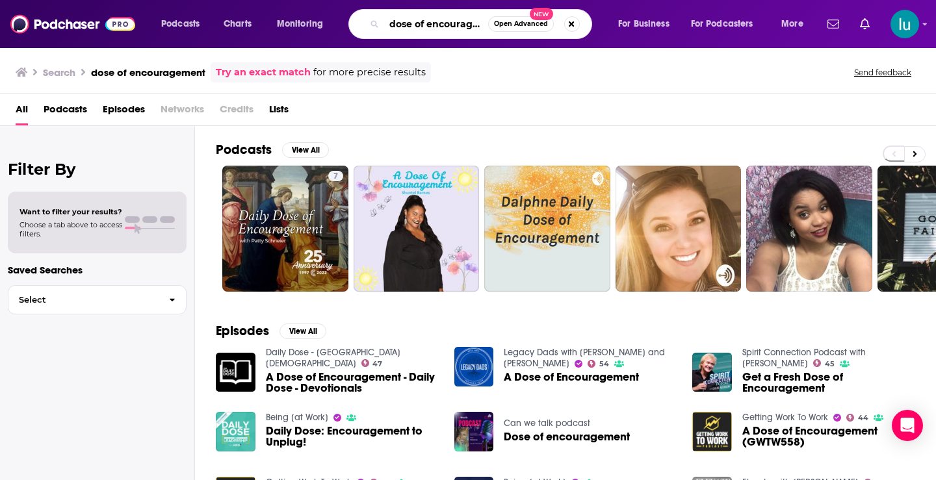
click at [488, 23] on input "dose of encouragement" at bounding box center [436, 24] width 104 height 21
click at [486, 24] on input "dose of encouragement" at bounding box center [436, 24] width 104 height 21
type input "t"
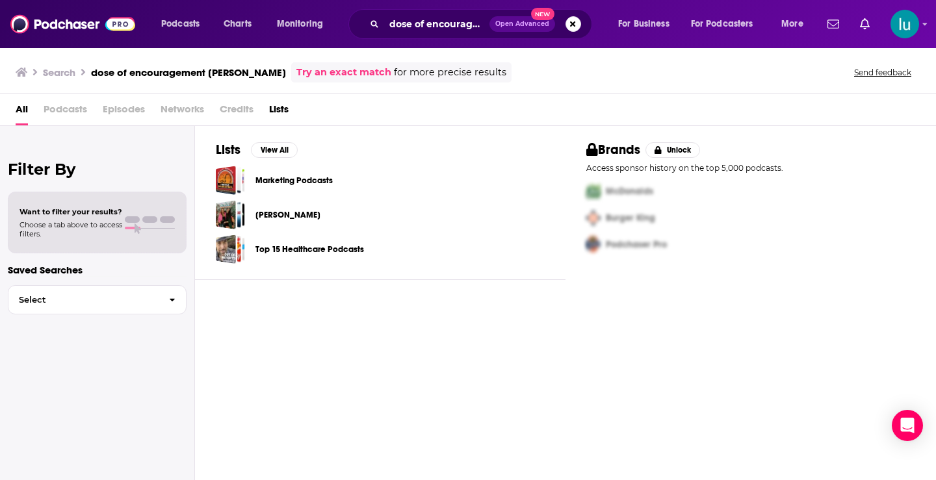
drag, startPoint x: 491, startPoint y: 25, endPoint x: 480, endPoint y: 23, distance: 11.1
click at [484, 23] on div "dose of encouragement [PERSON_NAME] Open Advanced New" at bounding box center [470, 24] width 244 height 30
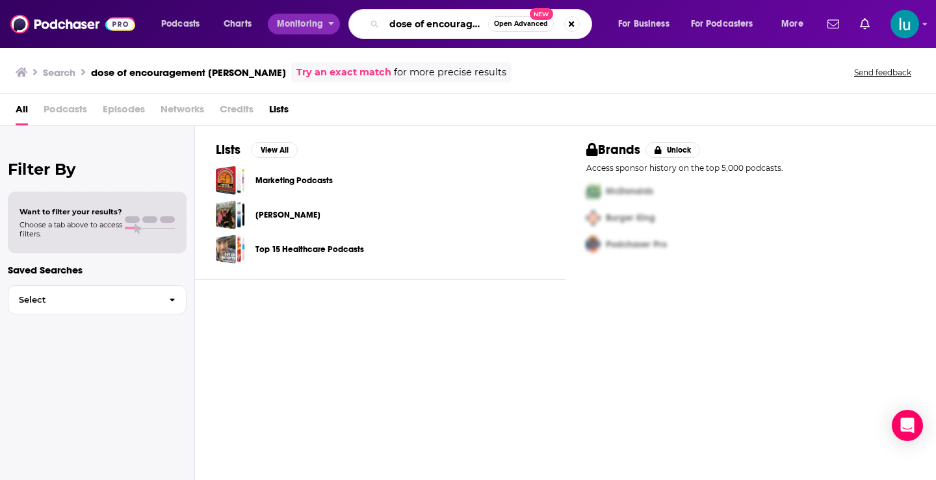
drag, startPoint x: 480, startPoint y: 23, endPoint x: 324, endPoint y: 18, distance: 156.1
click at [324, 18] on div "Podcasts Charts Monitoring dose of encouragement [PERSON_NAME] Open Advanced Ne…" at bounding box center [484, 24] width 664 height 30
type input "as I live and grieve"
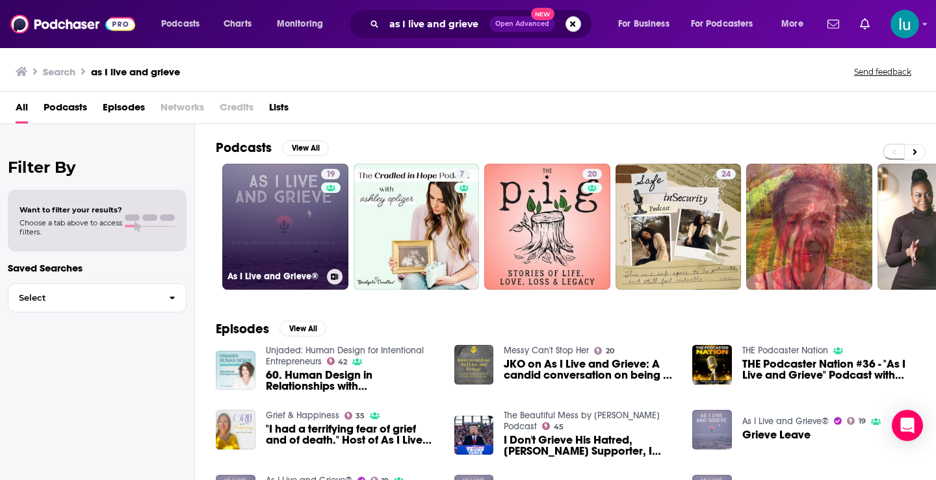
click at [278, 189] on link "19 As I Live and Grieve®" at bounding box center [285, 227] width 126 height 126
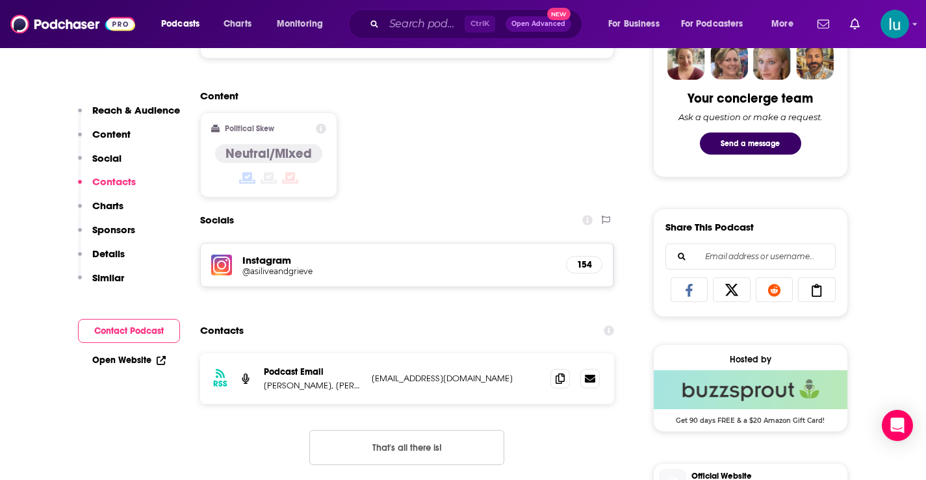
scroll to position [954, 0]
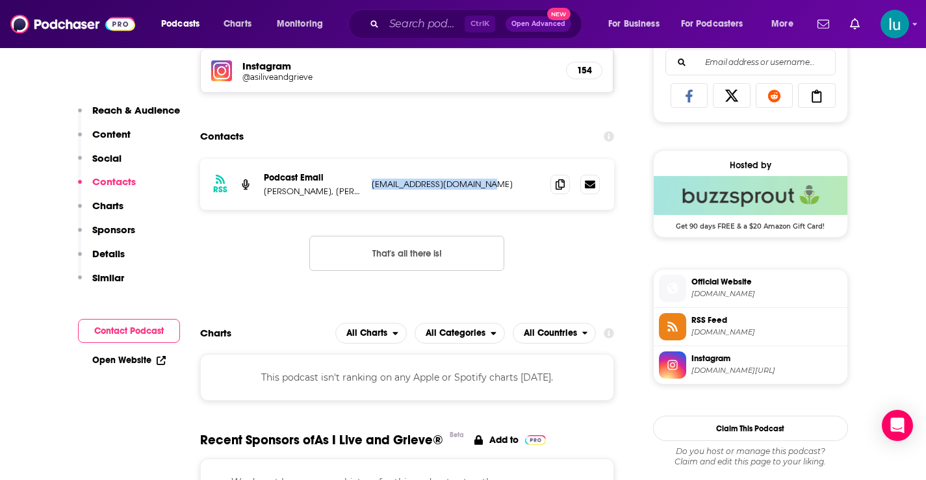
drag, startPoint x: 484, startPoint y: 183, endPoint x: 372, endPoint y: 179, distance: 111.9
click at [372, 179] on p "[EMAIL_ADDRESS][DOMAIN_NAME]" at bounding box center [456, 184] width 169 height 11
copy p "[EMAIL_ADDRESS][DOMAIN_NAME]"
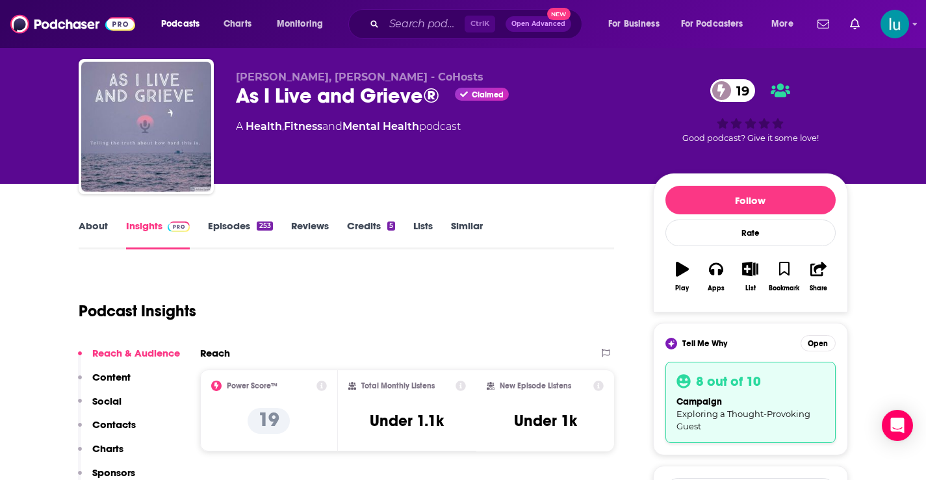
scroll to position [9, 0]
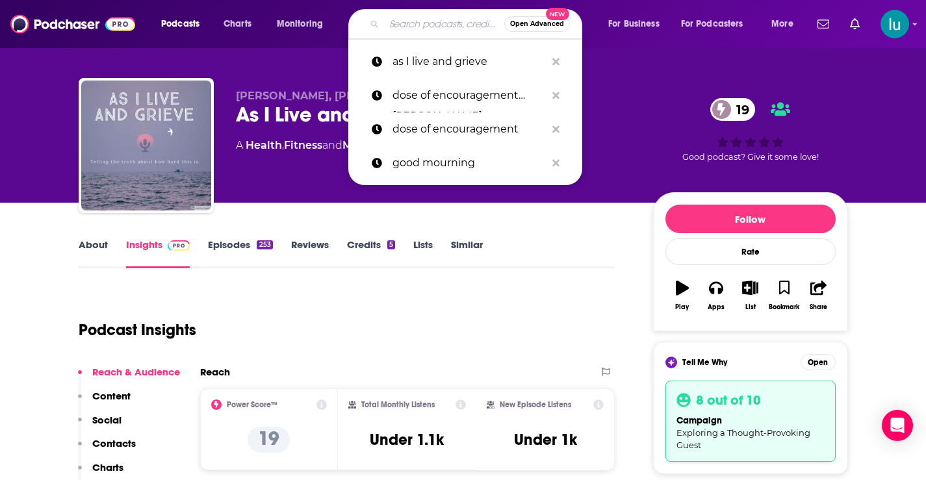
click at [419, 30] on input "Search podcasts, credits, & more..." at bounding box center [444, 24] width 120 height 21
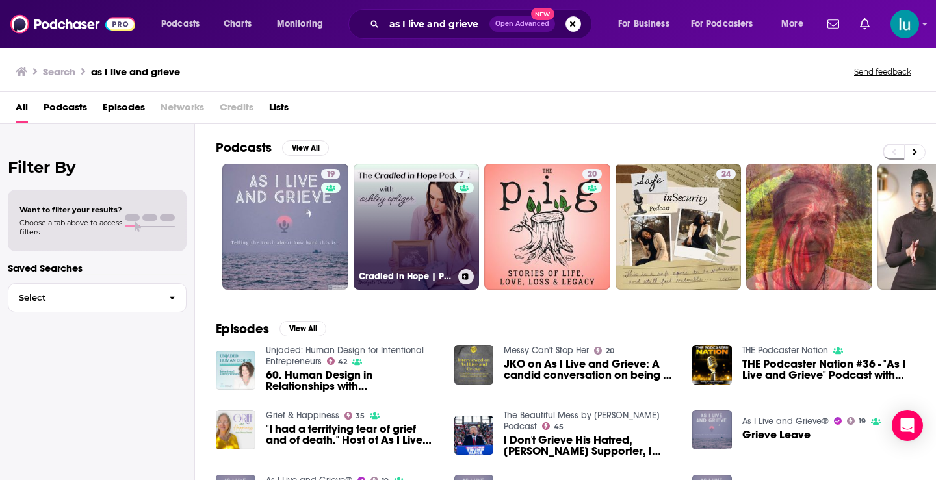
click at [410, 215] on link "7 Cradled in Hope | Podcast for Grieving Moms | [DEMOGRAPHIC_DATA] Hope for [ME…" at bounding box center [417, 227] width 126 height 126
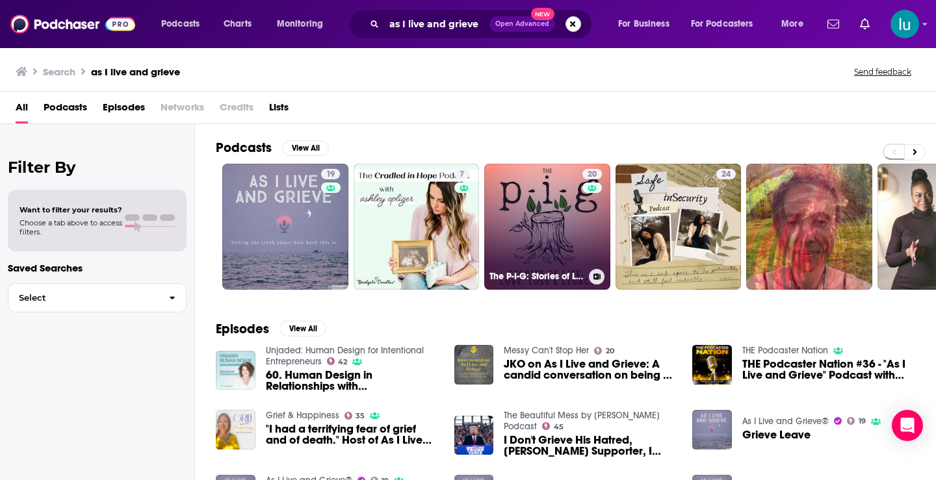
click at [550, 189] on link "20 The P-I-G: Stories of Life, Love, Loss & Legacy" at bounding box center [547, 227] width 126 height 126
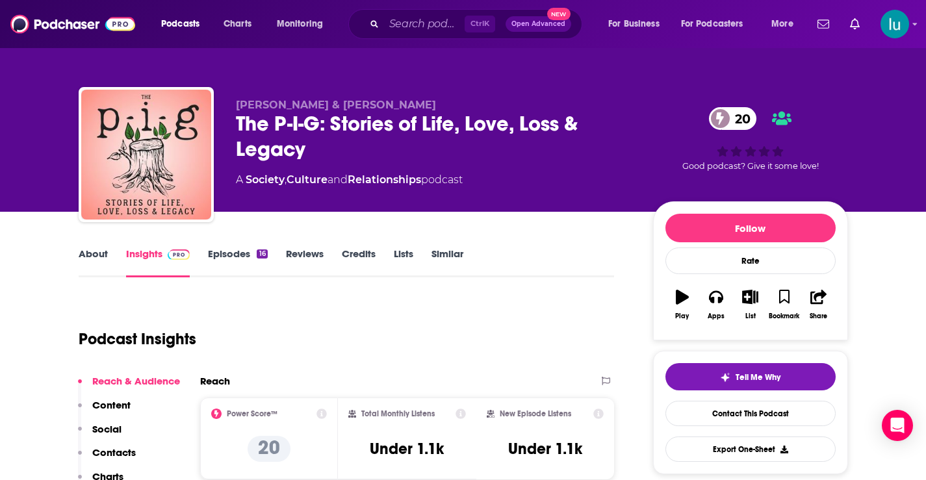
click at [98, 254] on link "About" at bounding box center [93, 263] width 29 height 30
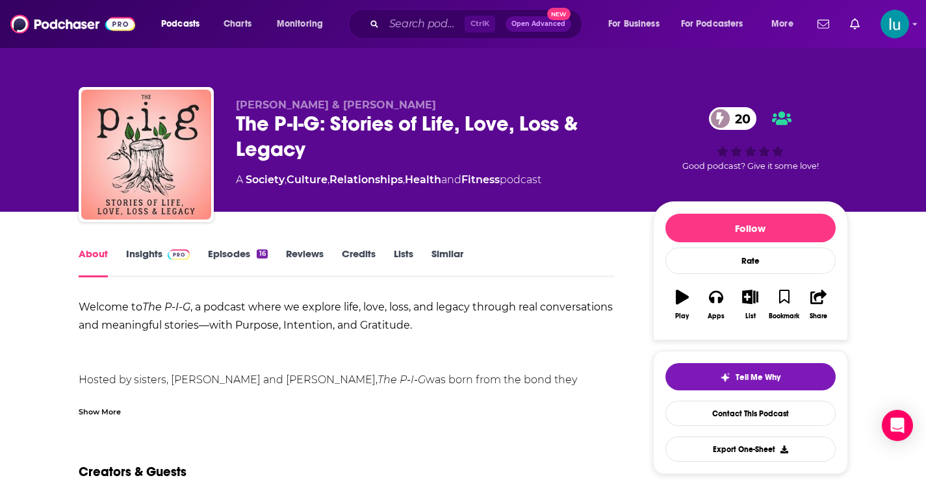
click at [136, 251] on link "Insights" at bounding box center [158, 263] width 64 height 30
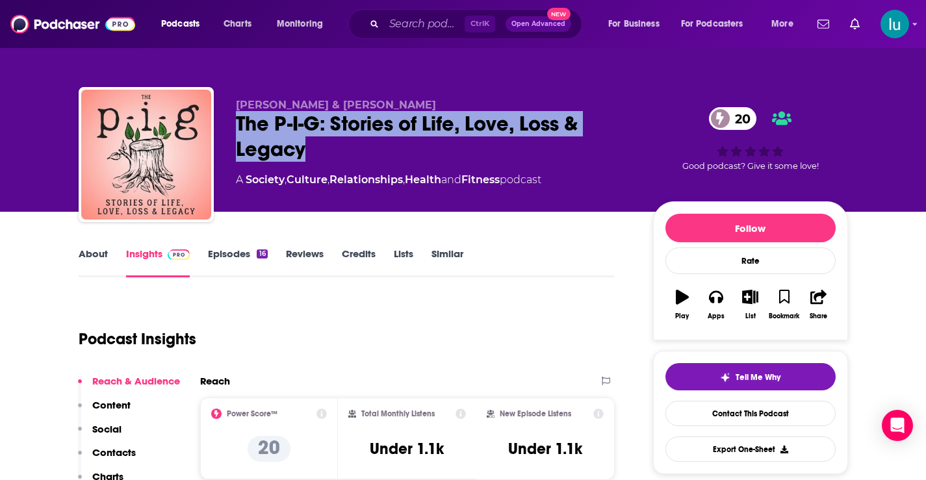
drag, startPoint x: 240, startPoint y: 117, endPoint x: 309, endPoint y: 144, distance: 74.7
click at [309, 144] on div "The P-I-G: Stories of Life, Love, Loss & Legacy 20" at bounding box center [434, 136] width 397 height 51
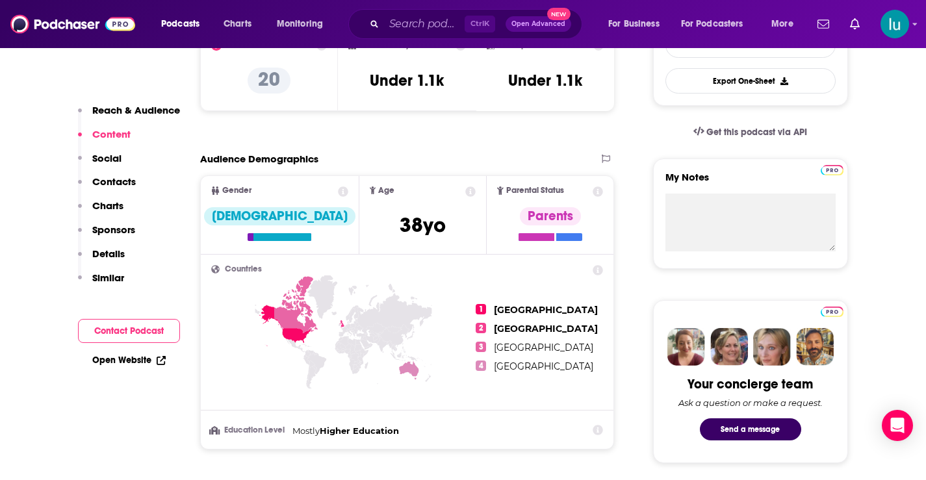
scroll to position [821, 0]
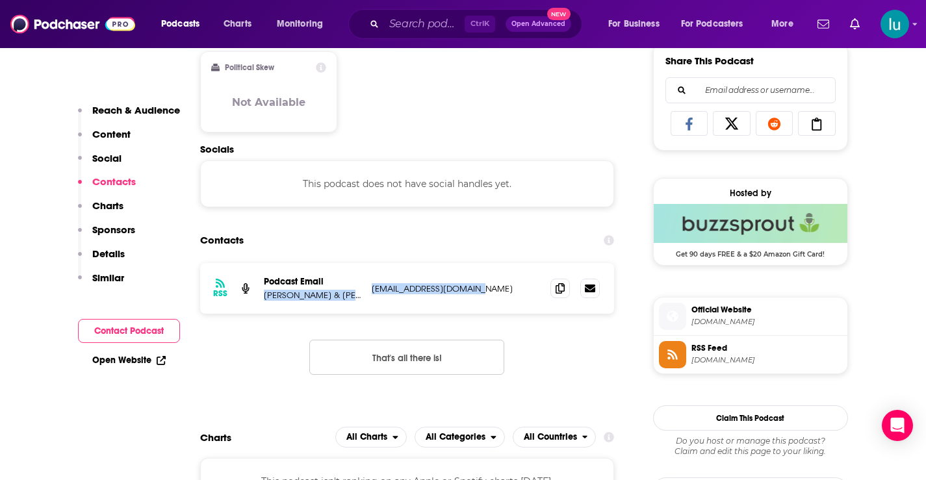
drag, startPoint x: 483, startPoint y: 288, endPoint x: 381, endPoint y: 291, distance: 102.1
click at [366, 286] on div "RSS Podcast Email [PERSON_NAME] & [PERSON_NAME] [EMAIL_ADDRESS][DOMAIN_NAME] [E…" at bounding box center [407, 288] width 415 height 51
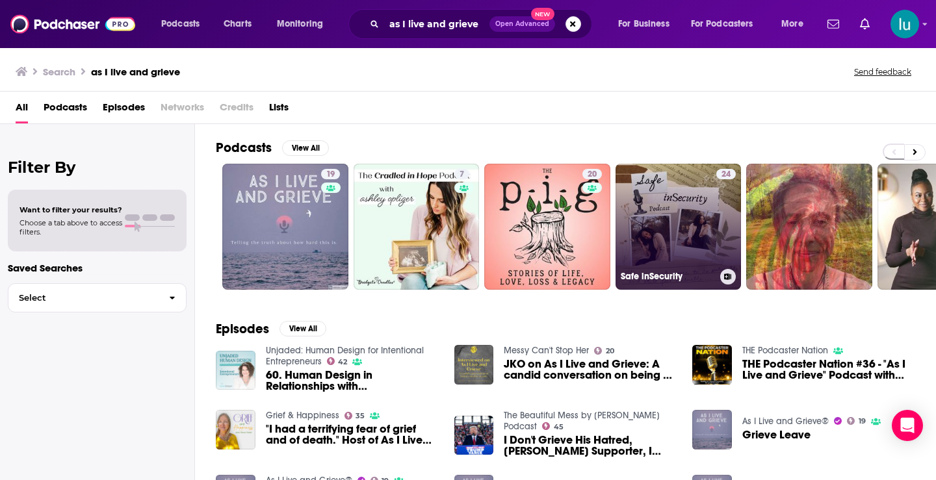
click at [690, 215] on link "24 Safe inSecurity" at bounding box center [679, 227] width 126 height 126
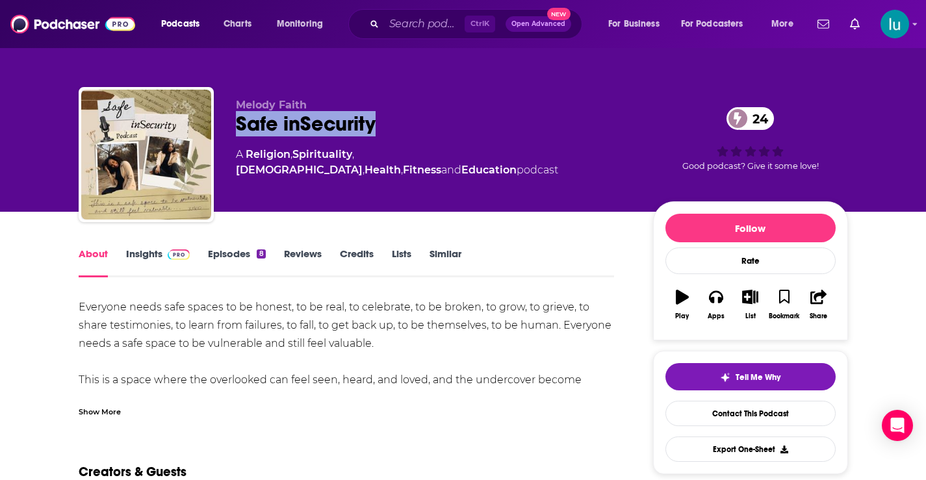
drag, startPoint x: 386, startPoint y: 124, endPoint x: 264, endPoint y: 141, distance: 123.4
click at [231, 121] on div "Melody Faith Safe inSecurity 24 A Religion , Spirituality , [DEMOGRAPHIC_DATA] …" at bounding box center [464, 157] width 770 height 140
copy h1 "Safe inSecurity"
click at [151, 253] on link "Insights" at bounding box center [158, 263] width 64 height 30
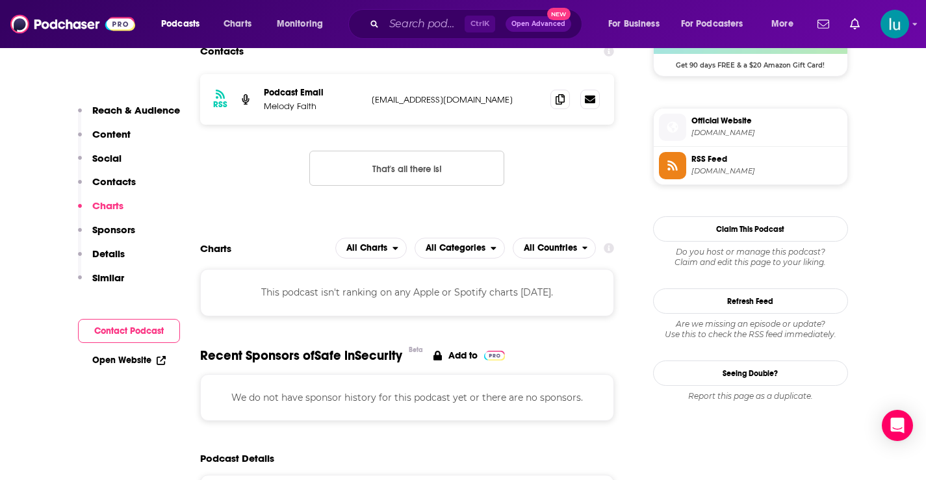
scroll to position [918, 0]
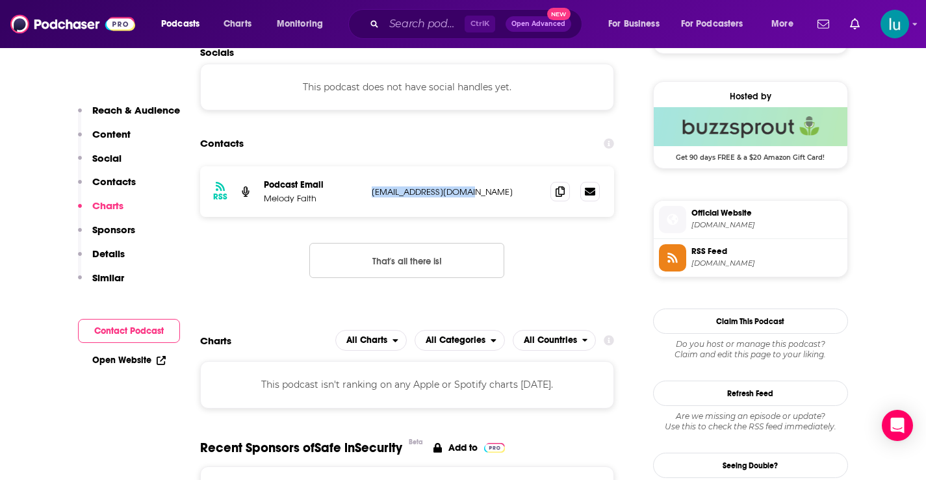
drag, startPoint x: 484, startPoint y: 192, endPoint x: 345, endPoint y: 201, distance: 139.4
click at [0, 0] on div "Podcast Email Melody Faith jmdpromedia@gmail.com jmdpromedia@gmail.com" at bounding box center [0, 0] width 0 height 0
copy div "[EMAIL_ADDRESS][DOMAIN_NAME]"
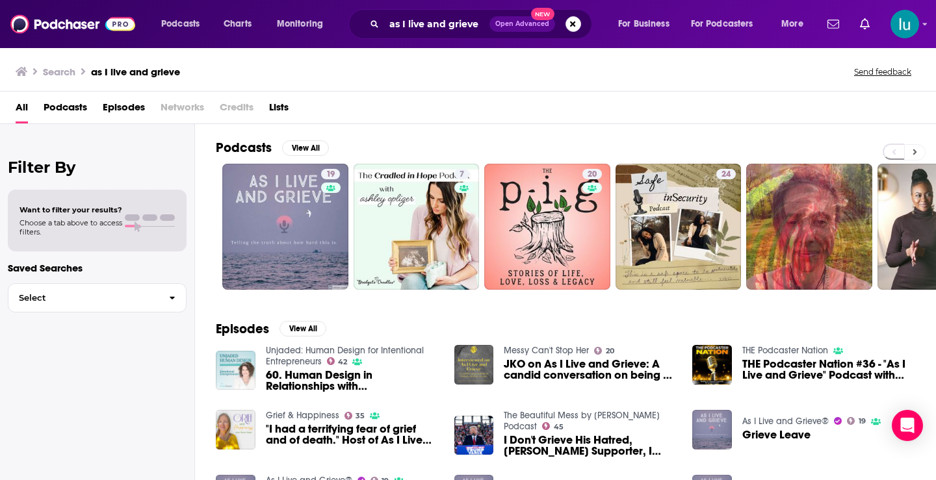
click at [915, 149] on icon at bounding box center [915, 152] width 5 height 9
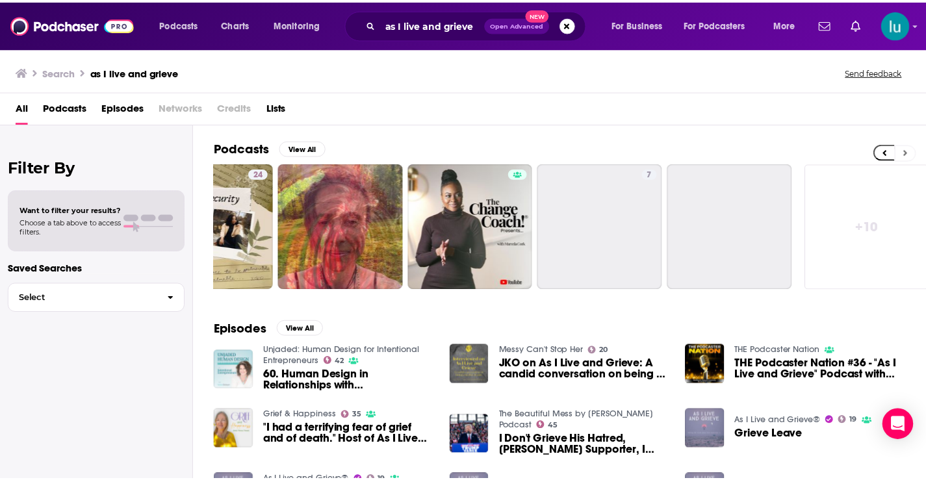
scroll to position [0, 474]
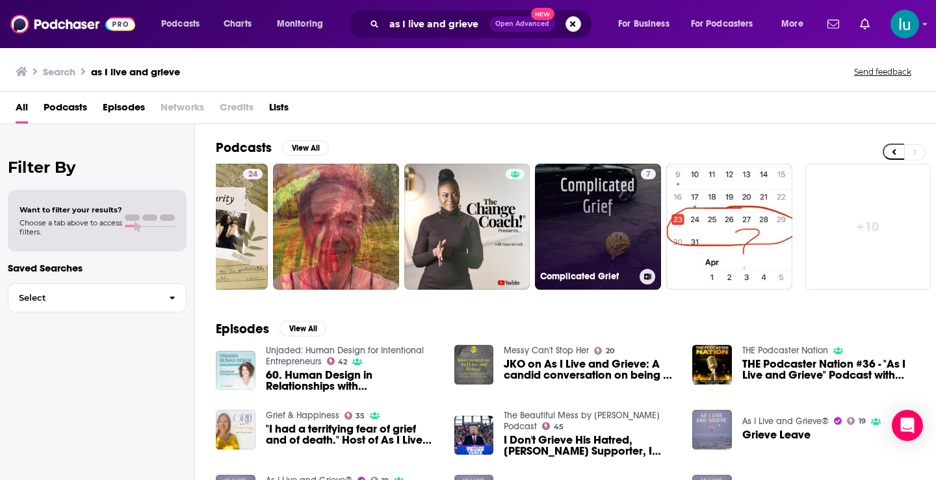
click at [603, 220] on link "7 Complicated Grief" at bounding box center [598, 227] width 126 height 126
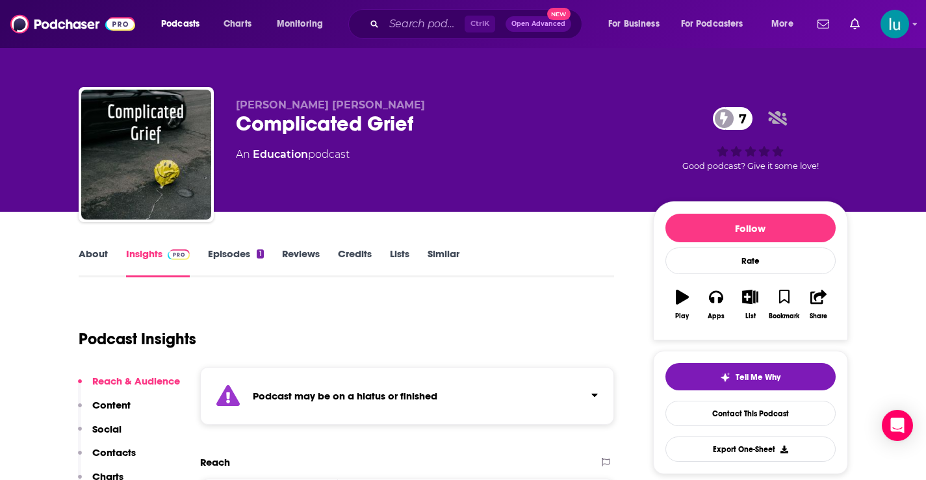
click at [237, 252] on link "Episodes 1" at bounding box center [235, 263] width 55 height 30
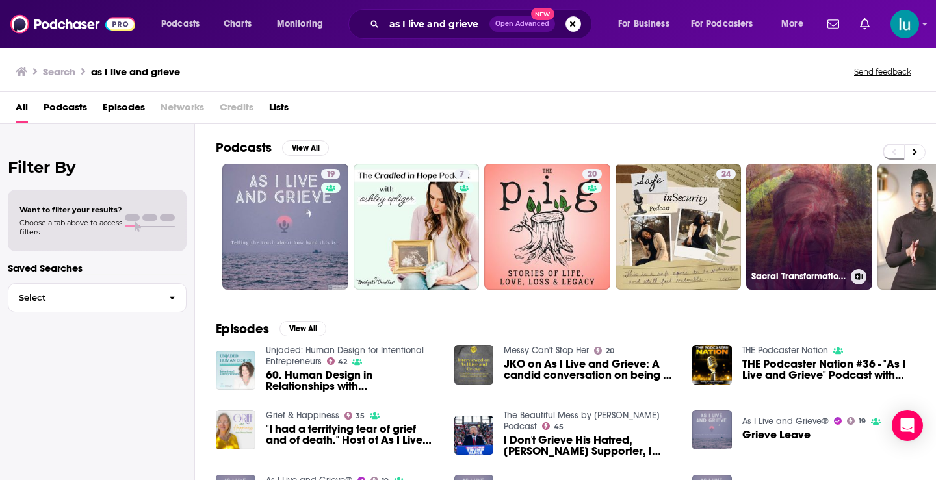
click at [819, 233] on link "Sacral Transformations: Sacred Journeys into the Divine Dark" at bounding box center [809, 227] width 126 height 126
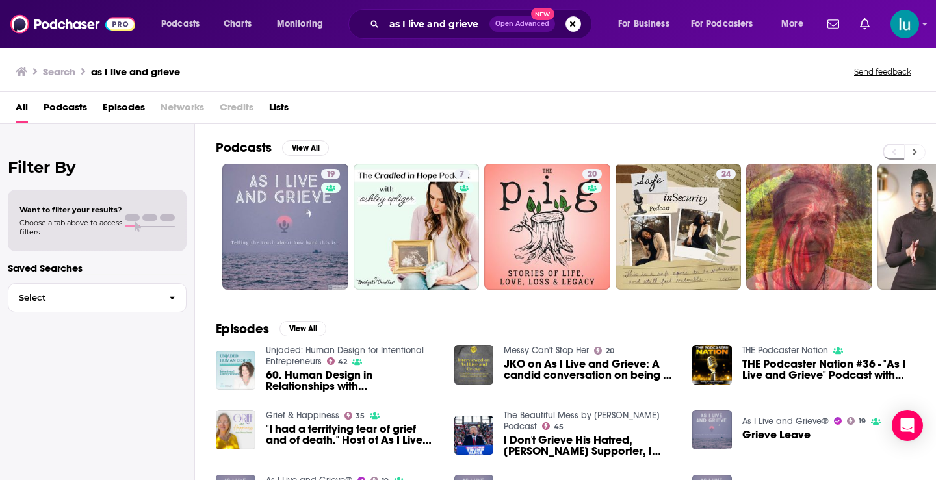
click at [914, 152] on icon at bounding box center [915, 152] width 5 height 9
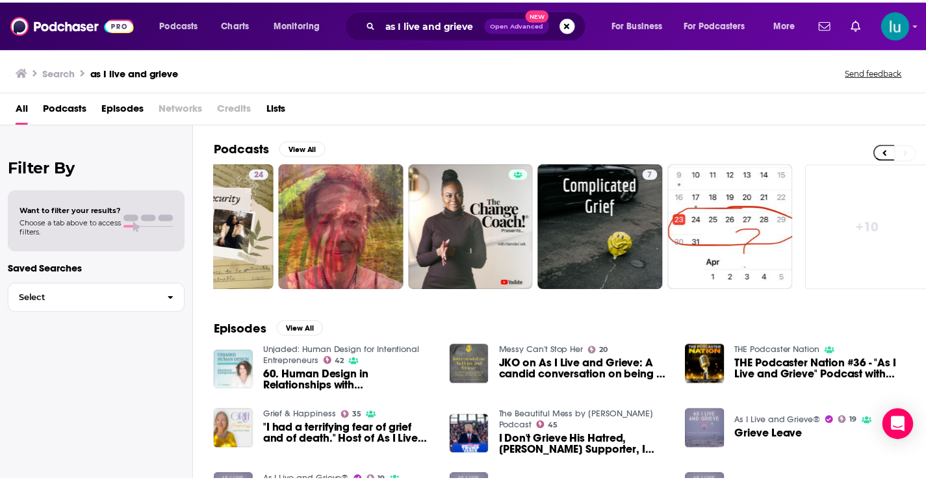
scroll to position [0, 474]
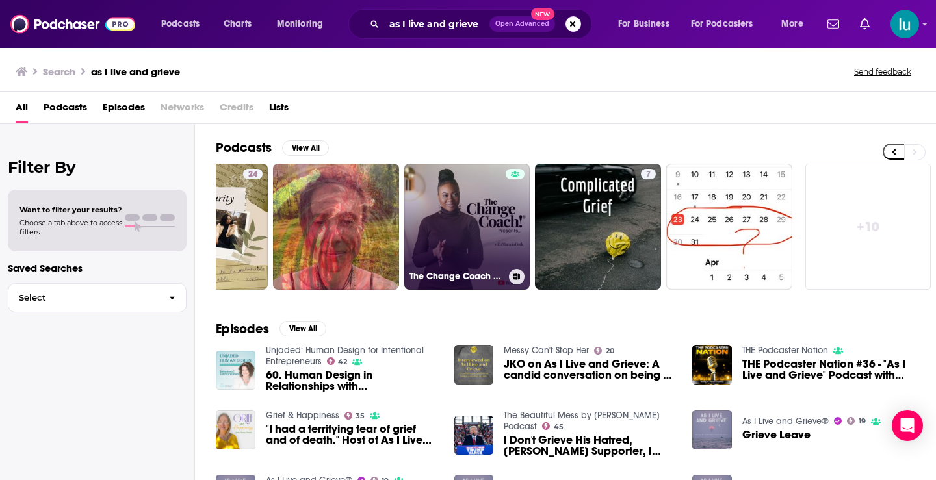
click at [463, 213] on link "The Change Coach Presents..." at bounding box center [467, 227] width 126 height 126
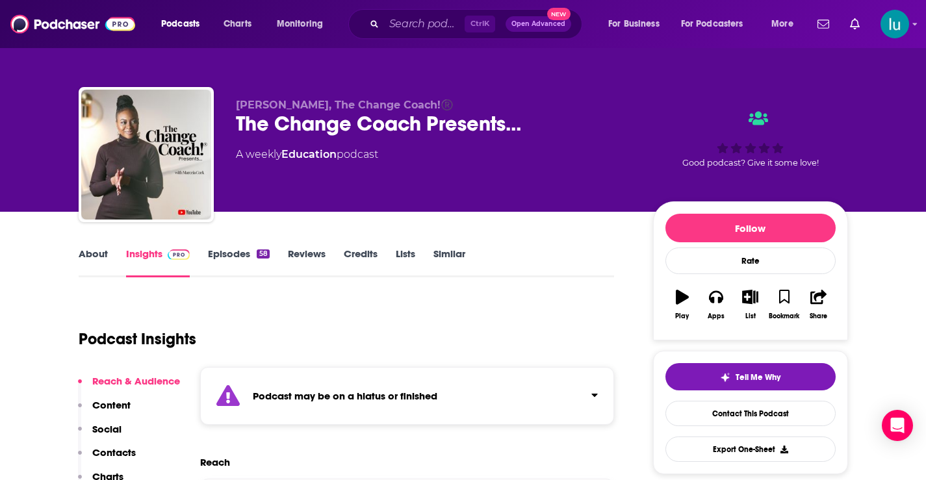
click at [224, 256] on link "Episodes 58" at bounding box center [238, 263] width 61 height 30
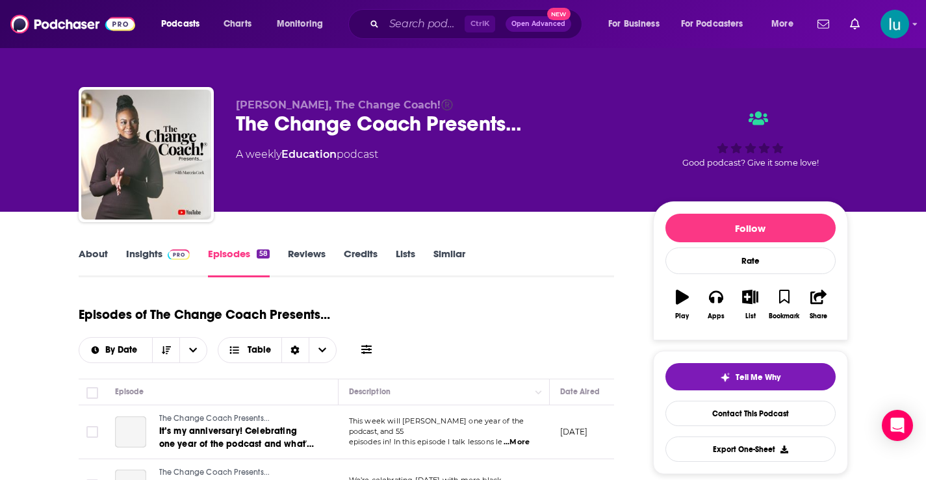
scroll to position [211, 0]
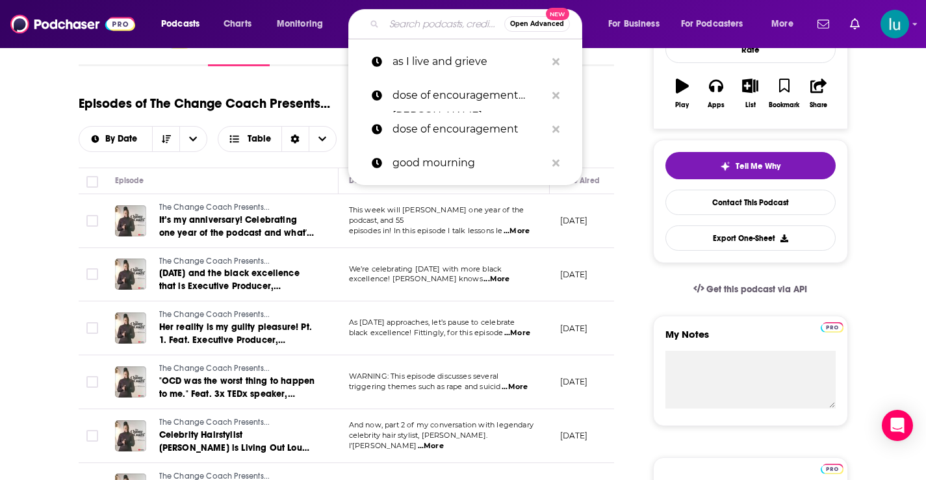
click at [409, 23] on input "Search podcasts, credits, & more..." at bounding box center [444, 24] width 120 height 21
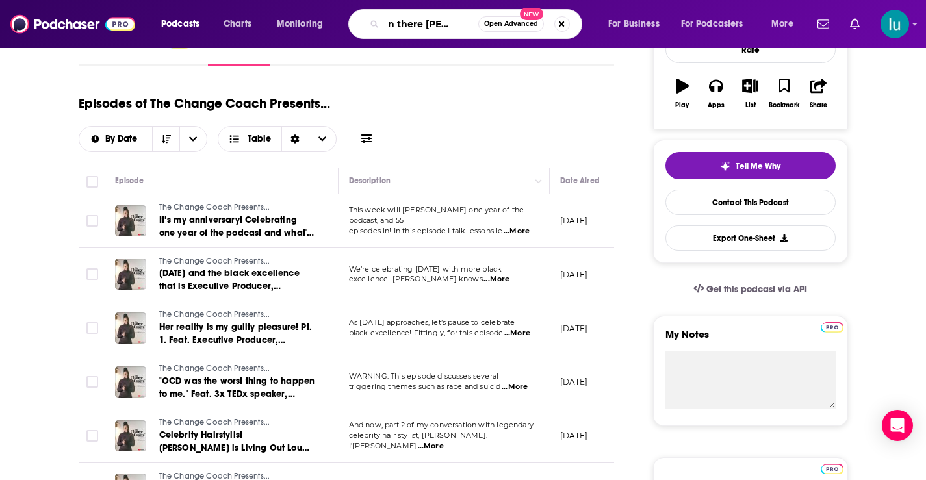
type input "been there dunn that]"
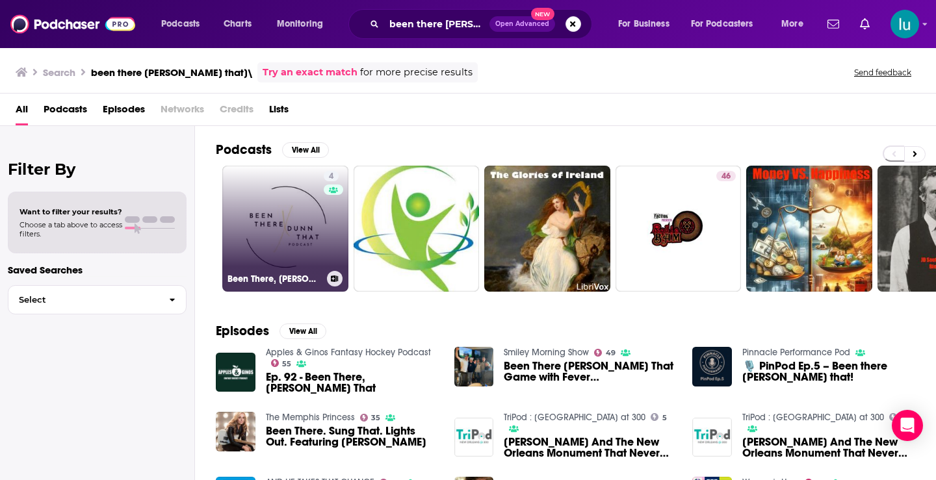
click at [275, 217] on link "4 Been There, Dunn That" at bounding box center [285, 229] width 126 height 126
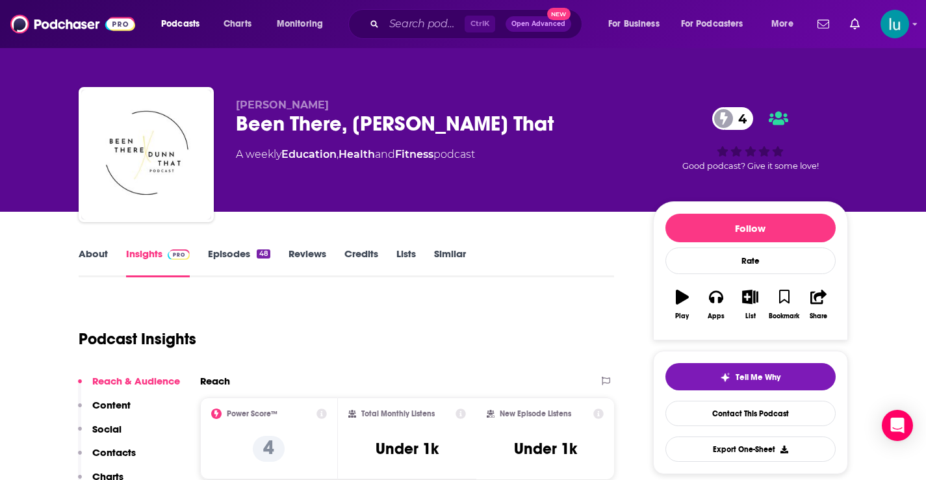
click at [95, 253] on link "About" at bounding box center [93, 263] width 29 height 30
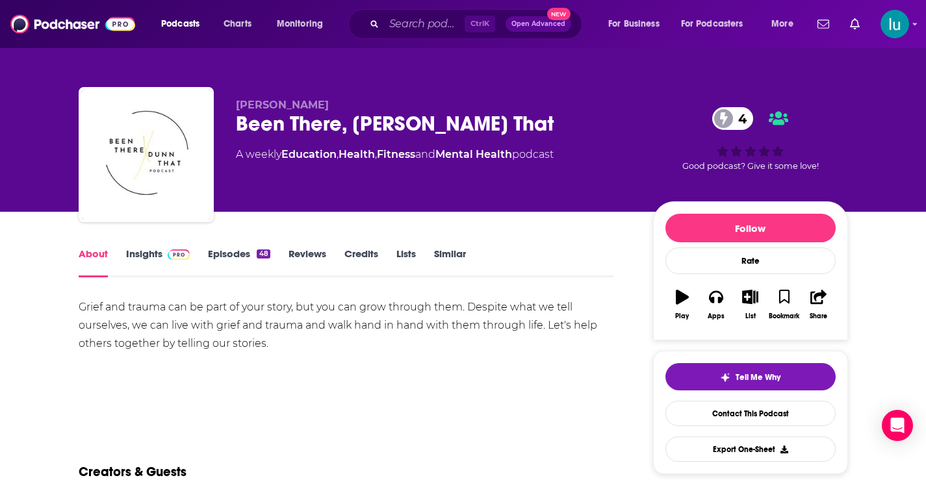
click at [144, 255] on link "Insights" at bounding box center [158, 263] width 64 height 30
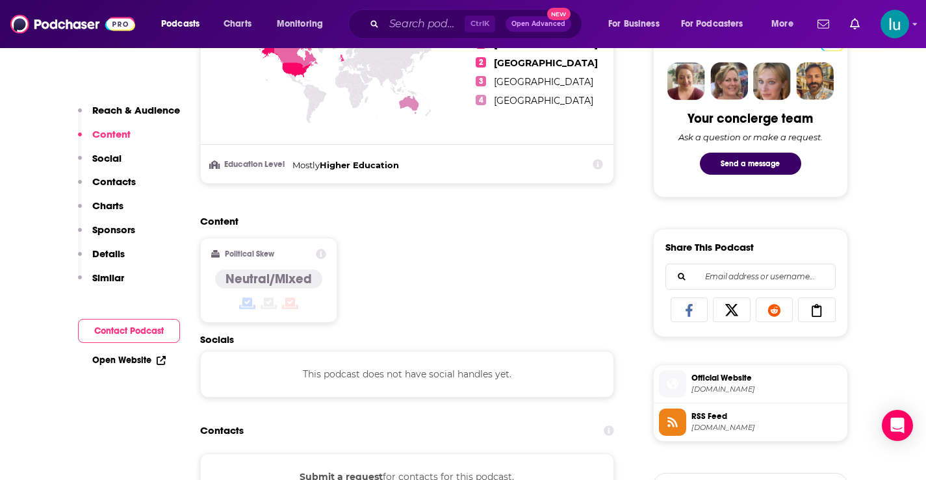
scroll to position [753, 0]
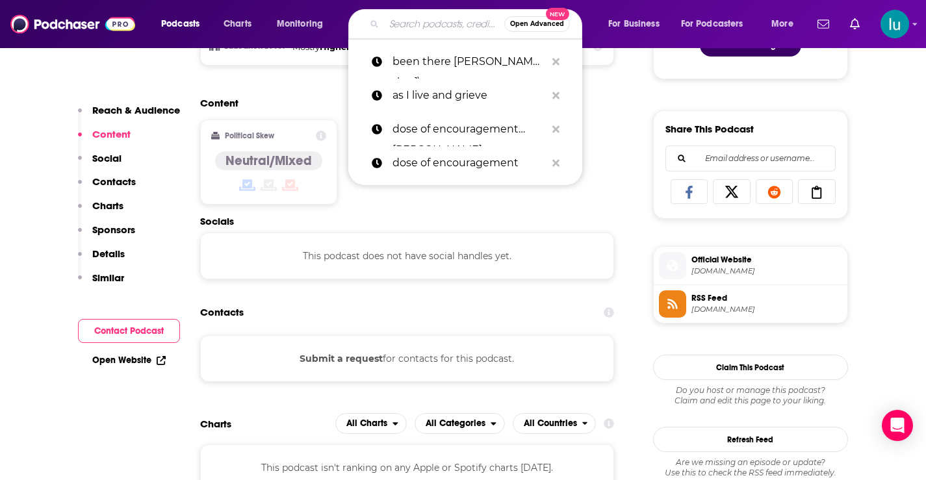
click at [440, 22] on input "Search podcasts, credits, & more..." at bounding box center [444, 24] width 120 height 21
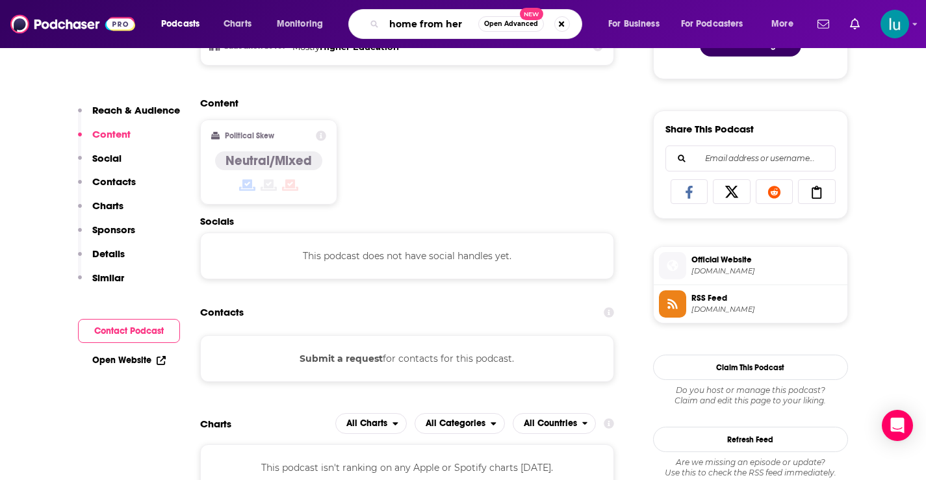
type input "home from here"
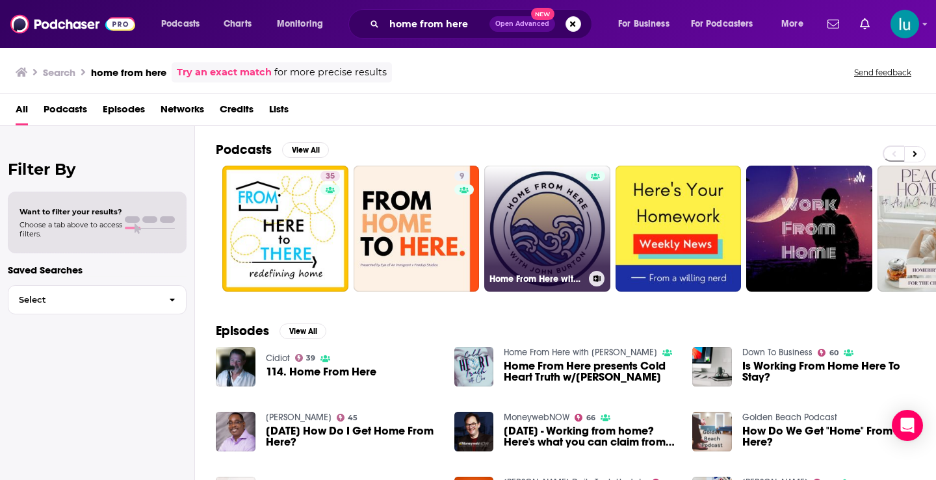
click at [553, 218] on link "Home From Here with John Burton" at bounding box center [547, 229] width 126 height 126
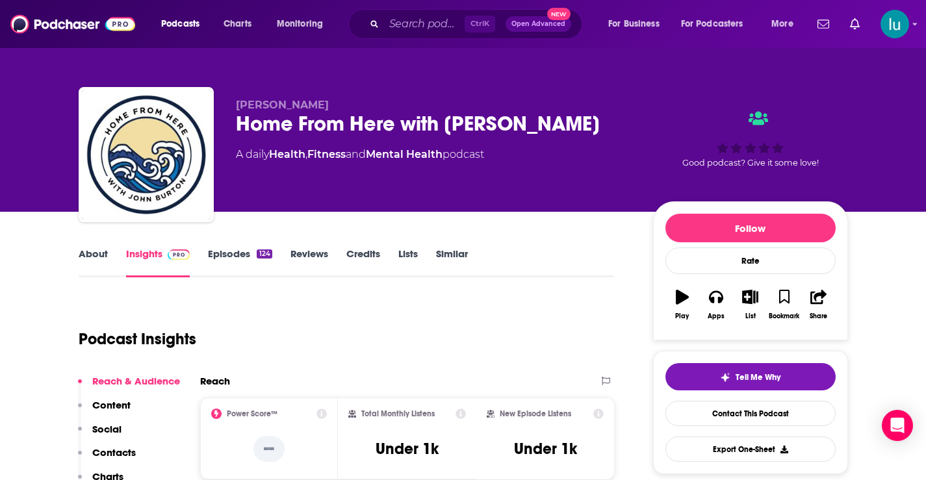
click at [99, 255] on link "About" at bounding box center [93, 263] width 29 height 30
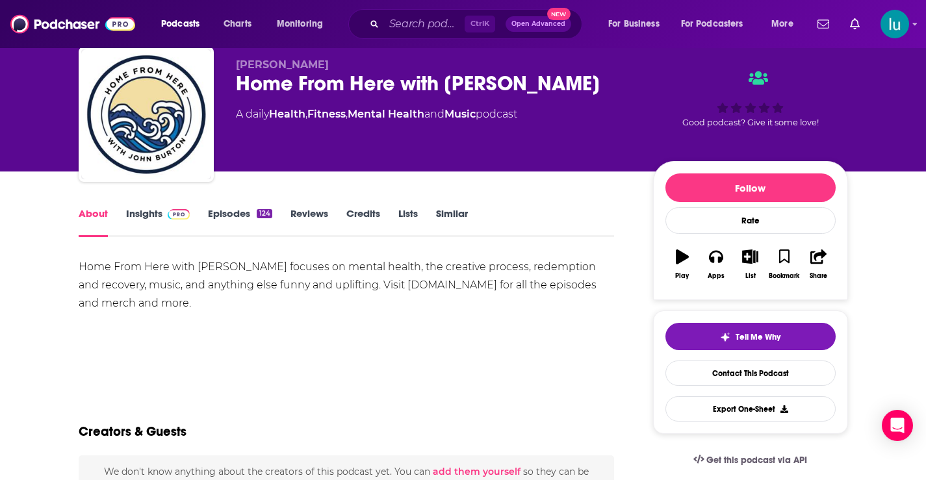
scroll to position [32, 0]
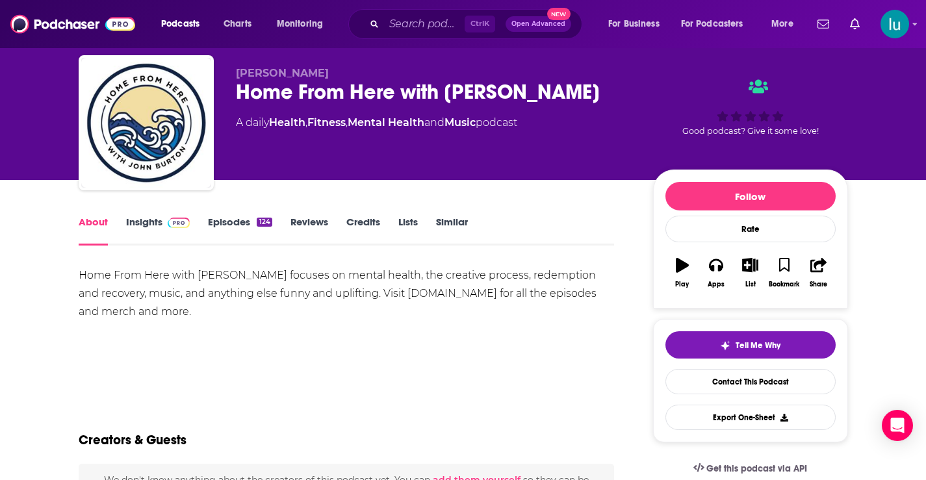
drag, startPoint x: 147, startPoint y: 224, endPoint x: 930, endPoint y: 111, distance: 790.8
click at [147, 224] on link "Insights" at bounding box center [158, 231] width 64 height 30
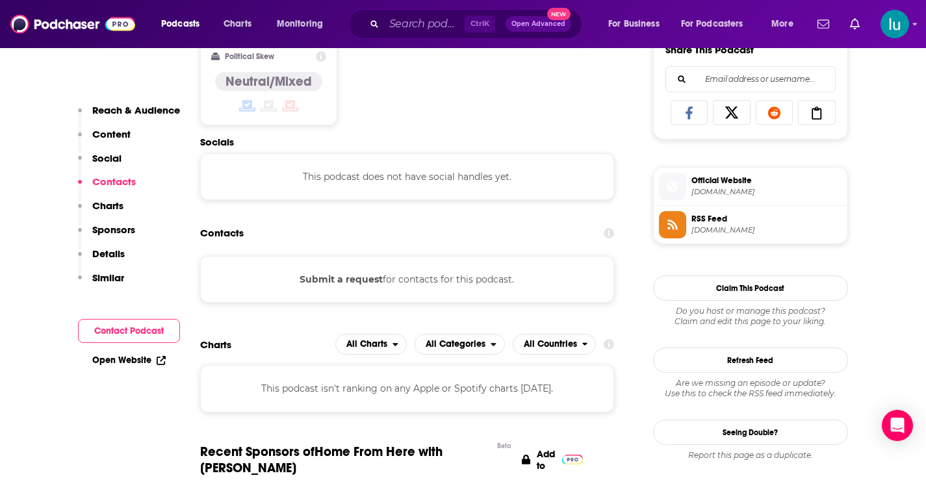
scroll to position [814, 0]
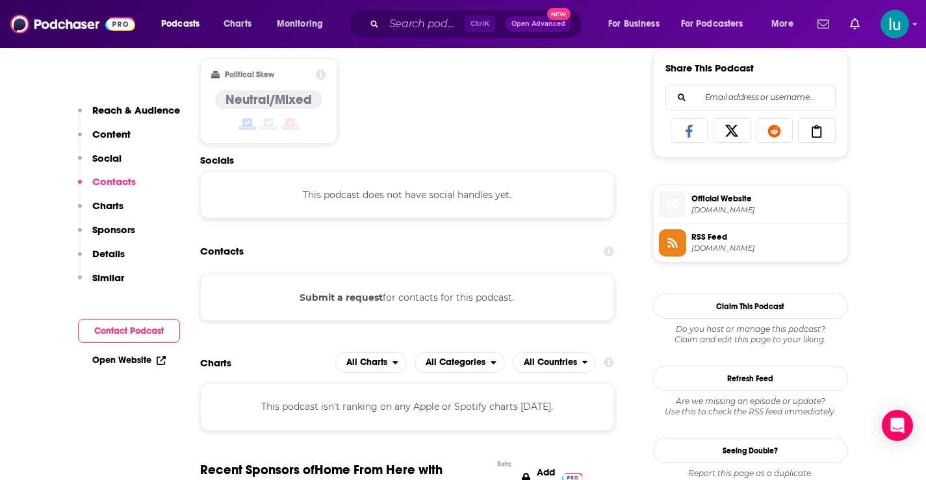
click at [473, 24] on span "Ctrl K" at bounding box center [480, 24] width 31 height 17
click at [410, 29] on input "Search podcasts, credits, & more..." at bounding box center [424, 24] width 81 height 21
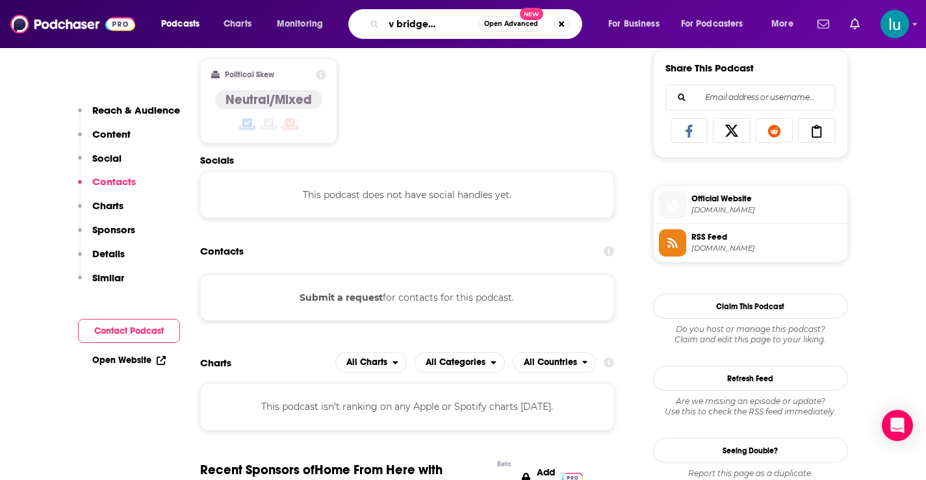
type input "rainbow bridge connection"
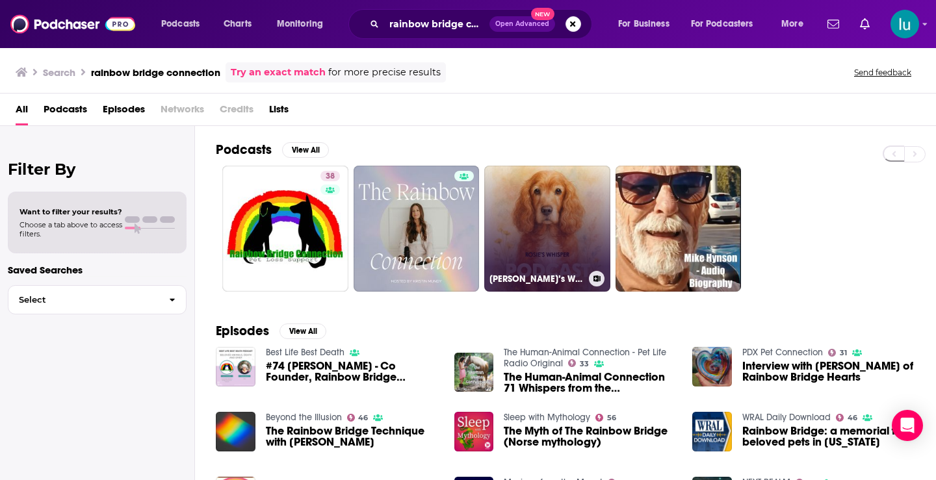
click at [579, 207] on link "Rosie’s Whisper" at bounding box center [547, 229] width 126 height 126
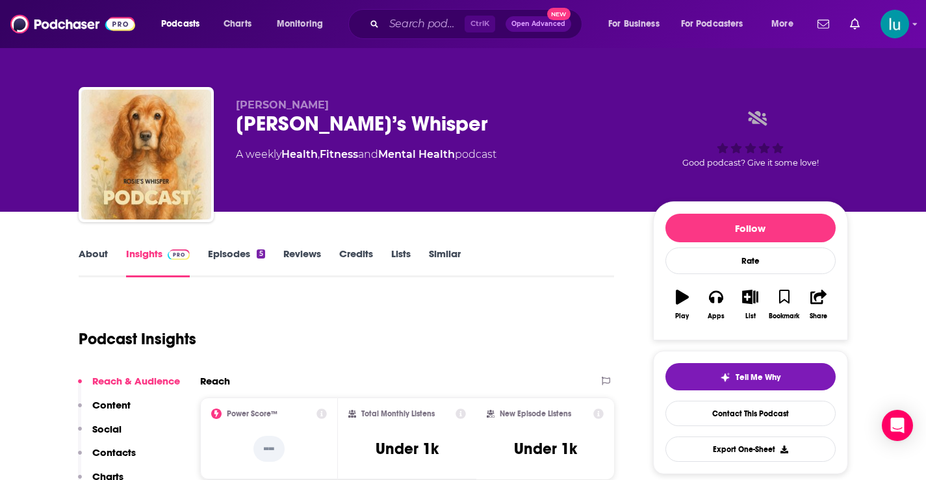
click at [90, 254] on link "About" at bounding box center [93, 263] width 29 height 30
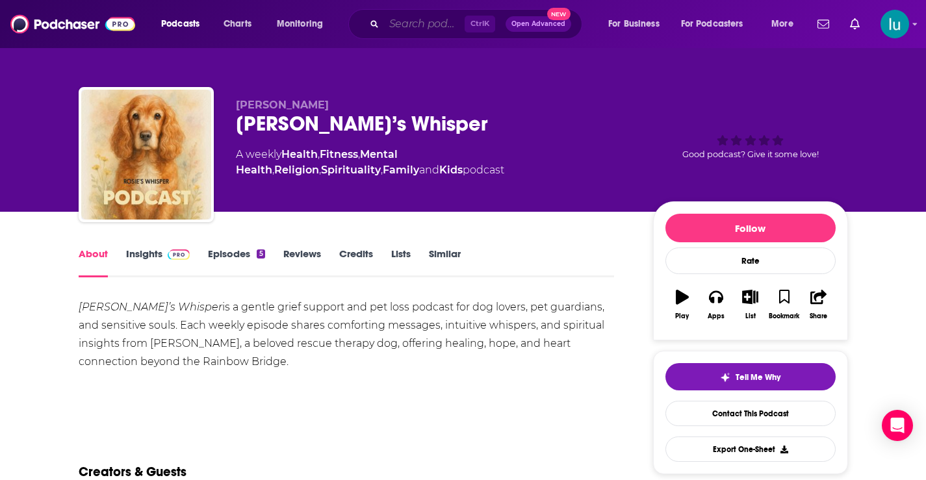
click at [402, 24] on input "Search podcasts, credits, & more..." at bounding box center [424, 24] width 81 height 21
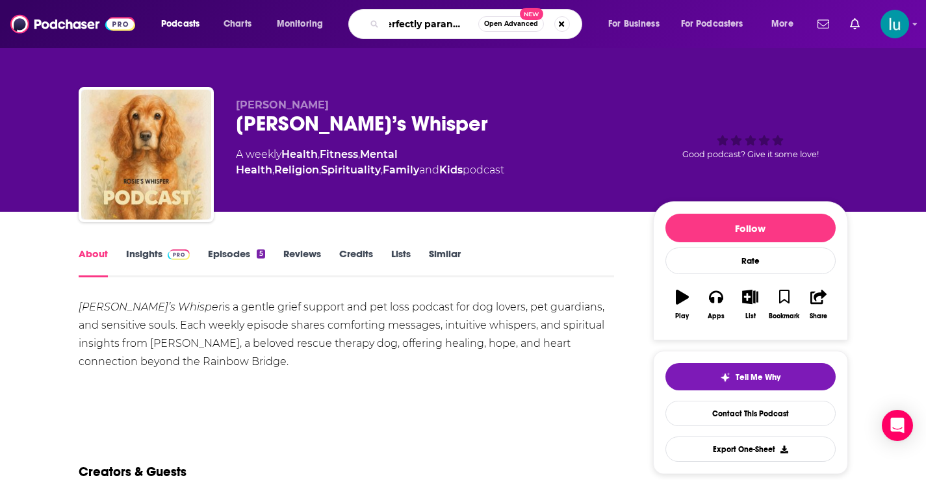
scroll to position [0, 18]
type input "perfectly paranormal"
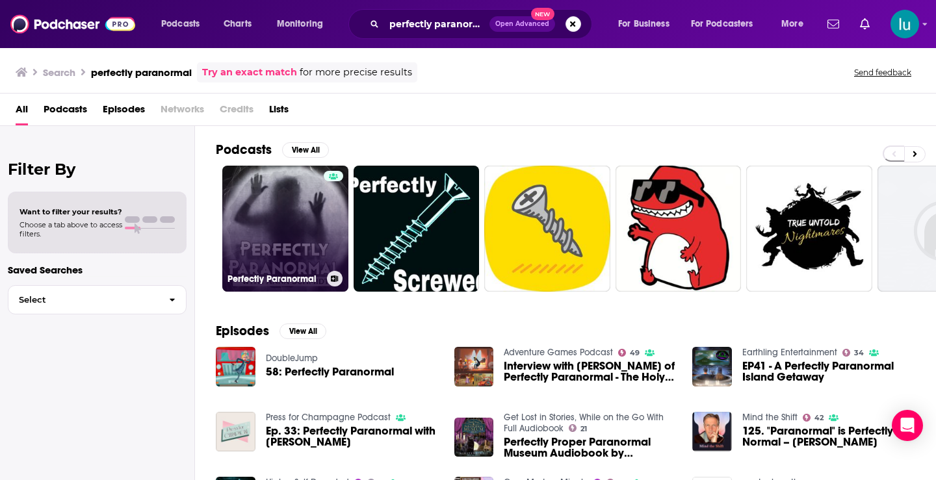
click at [278, 217] on link "Perfectly Paranormal" at bounding box center [285, 229] width 126 height 126
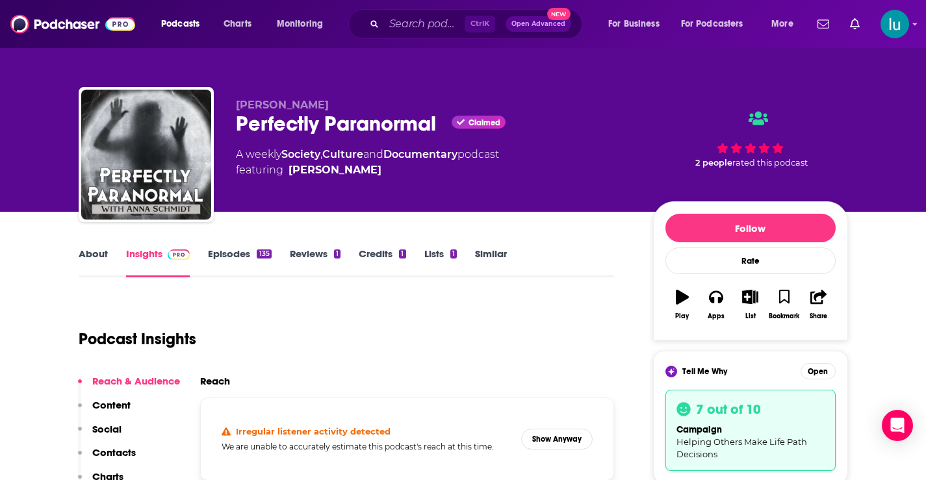
click at [90, 251] on link "About" at bounding box center [93, 263] width 29 height 30
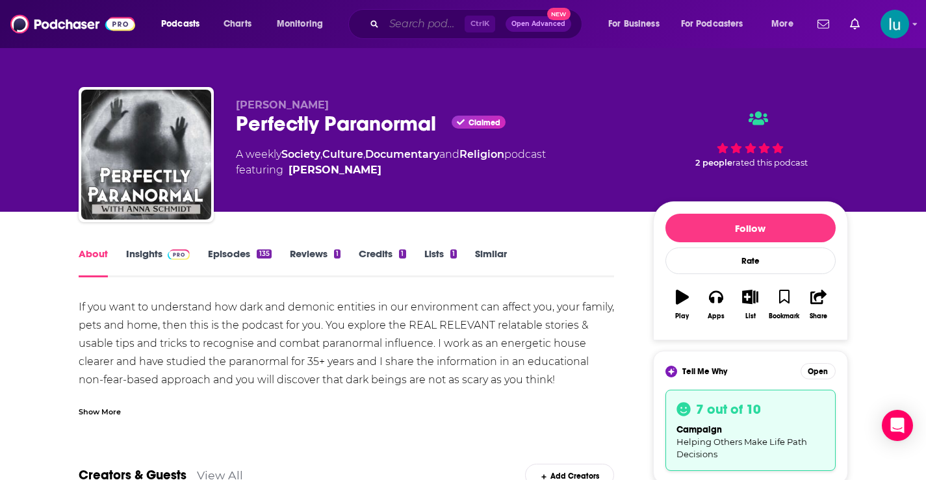
click at [390, 18] on input "Search podcasts, credits, & more..." at bounding box center [424, 24] width 81 height 21
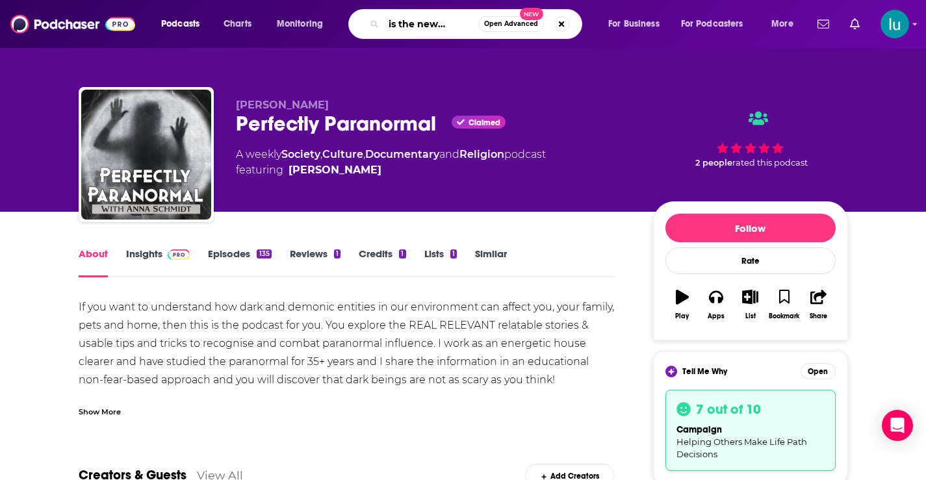
type input "grief is the new normal"
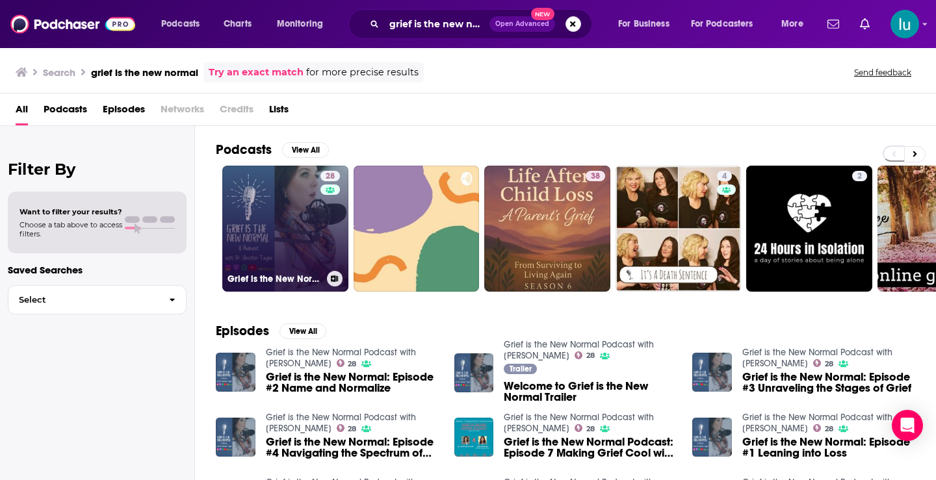
click at [275, 216] on link "28 Grief is the New Normal Podcast with Dr. Heather Taylor" at bounding box center [285, 229] width 126 height 126
